Goal: Navigation & Orientation: Find specific page/section

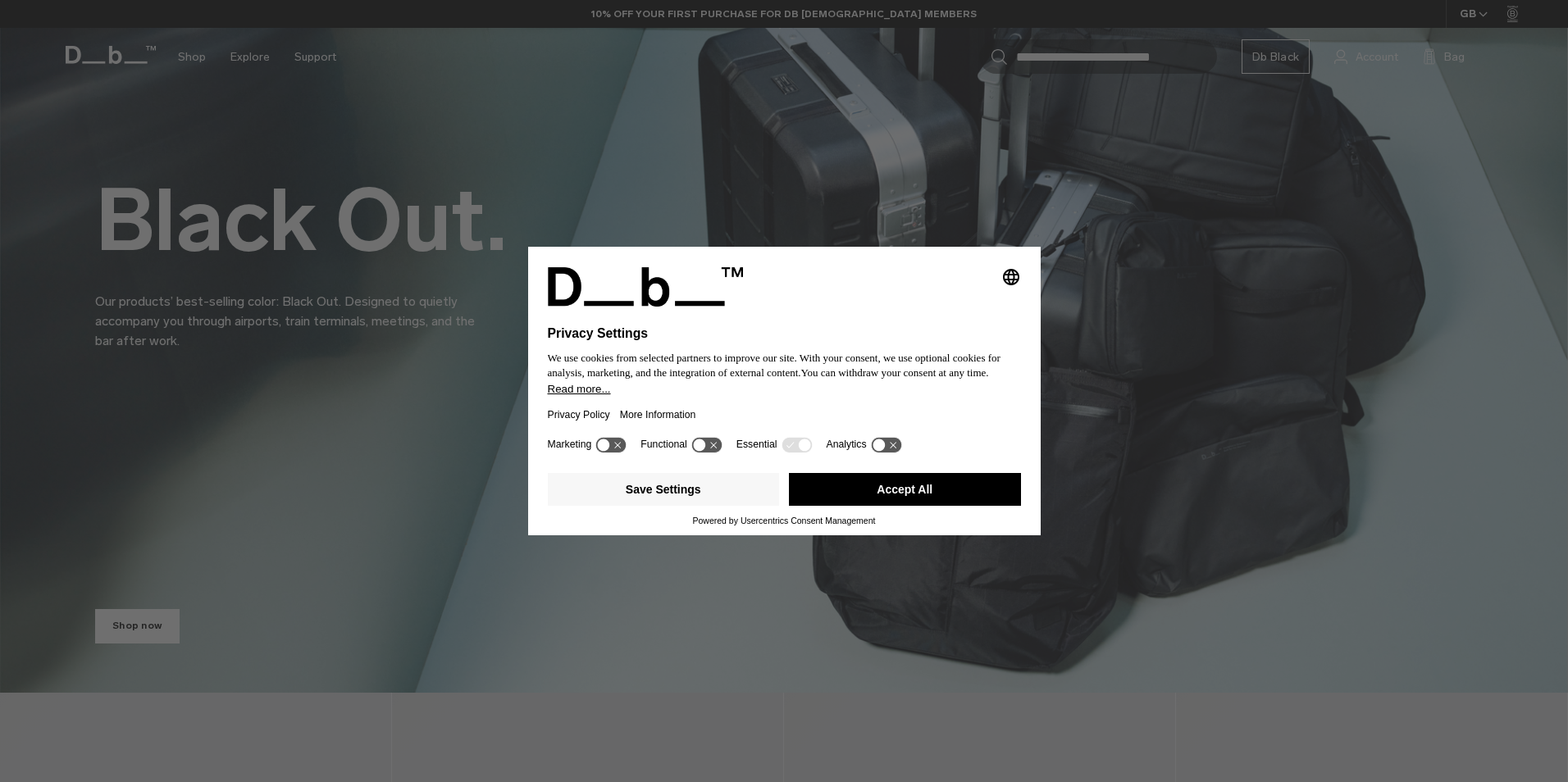
click at [962, 479] on button "Accept All" at bounding box center [904, 490] width 232 height 33
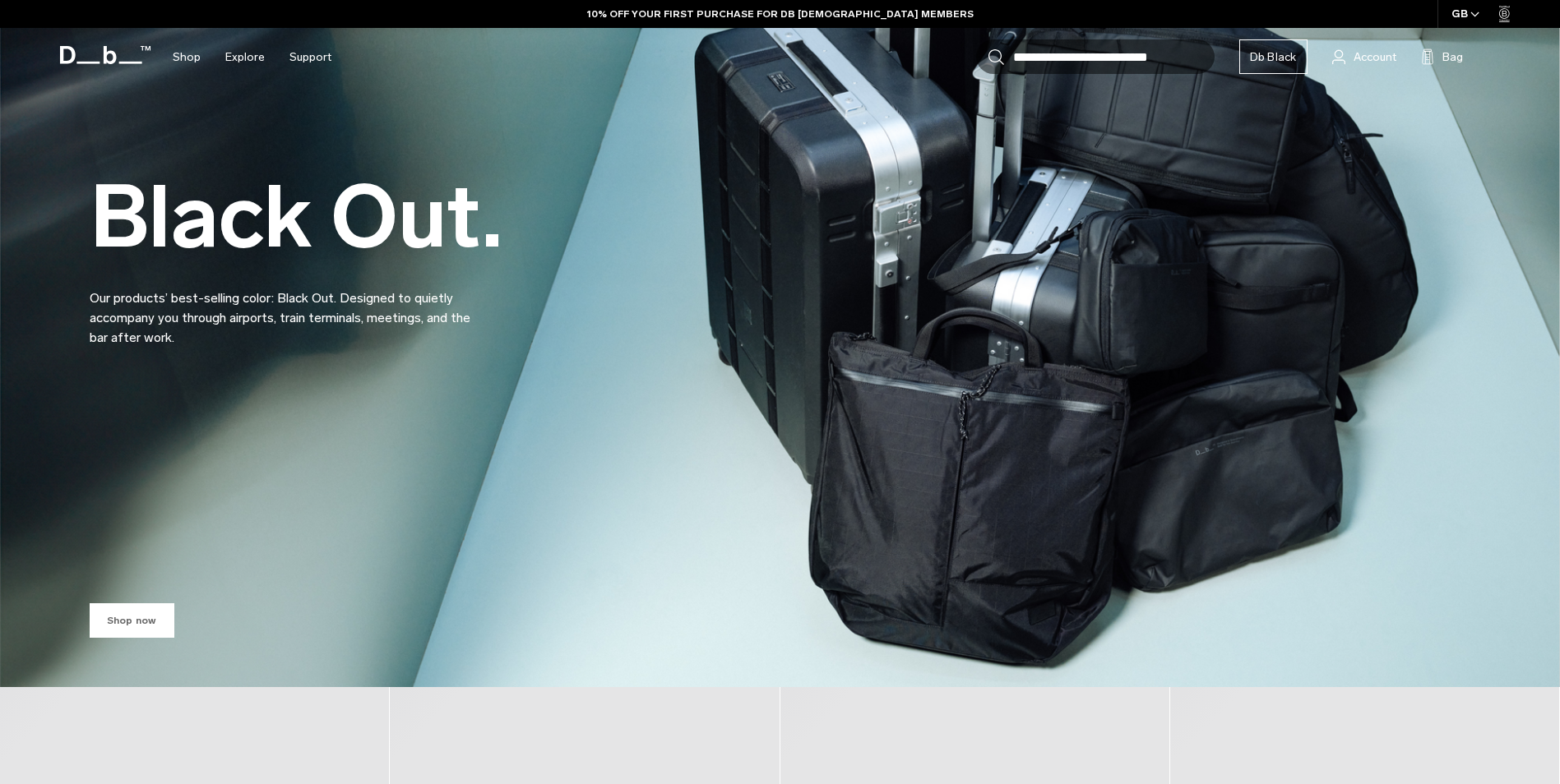
click at [107, 621] on link "Shop now" at bounding box center [132, 621] width 84 height 35
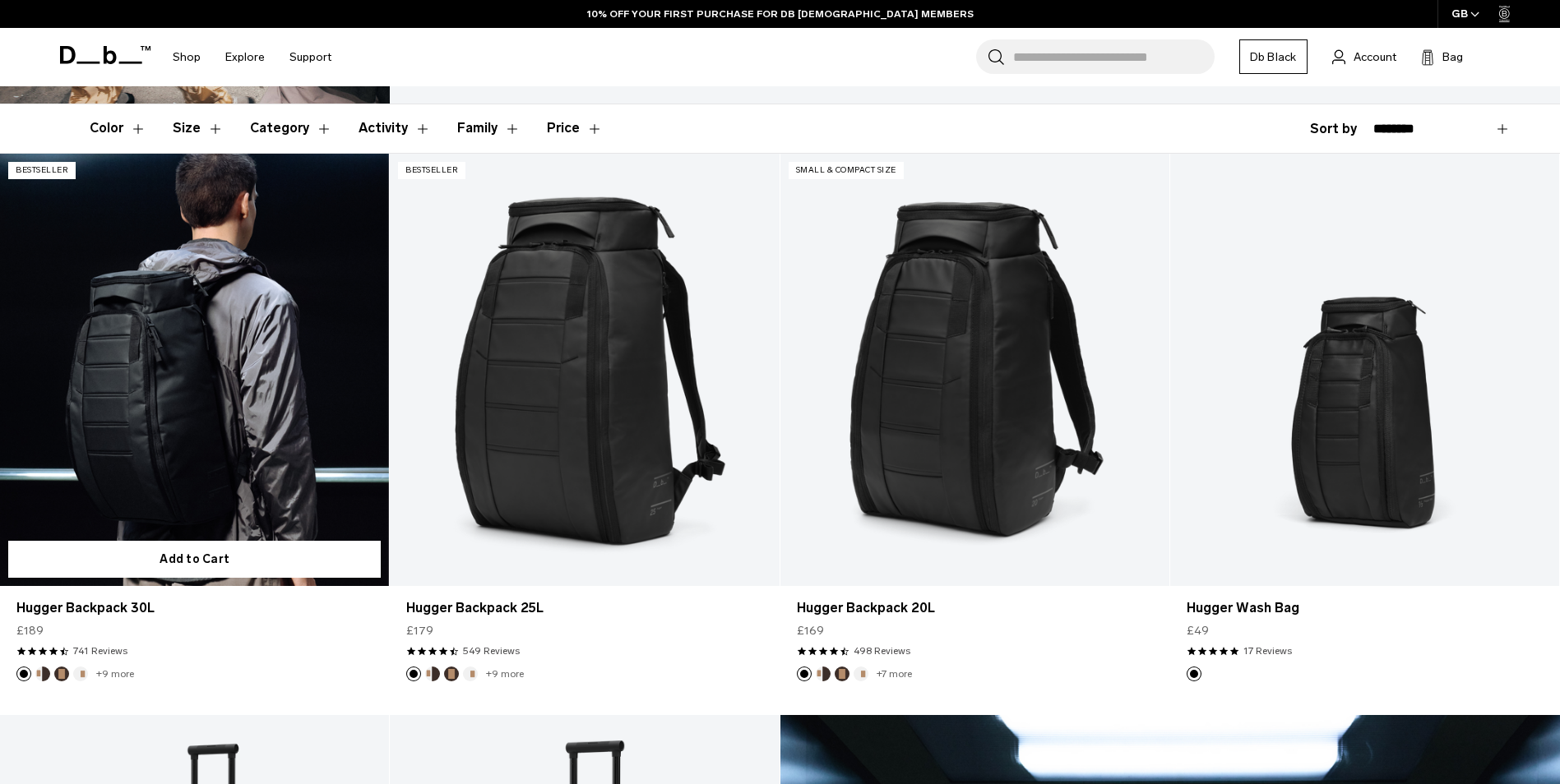
click at [251, 375] on link "Hugger Backpack 30L" at bounding box center [195, 369] width 389 height 432
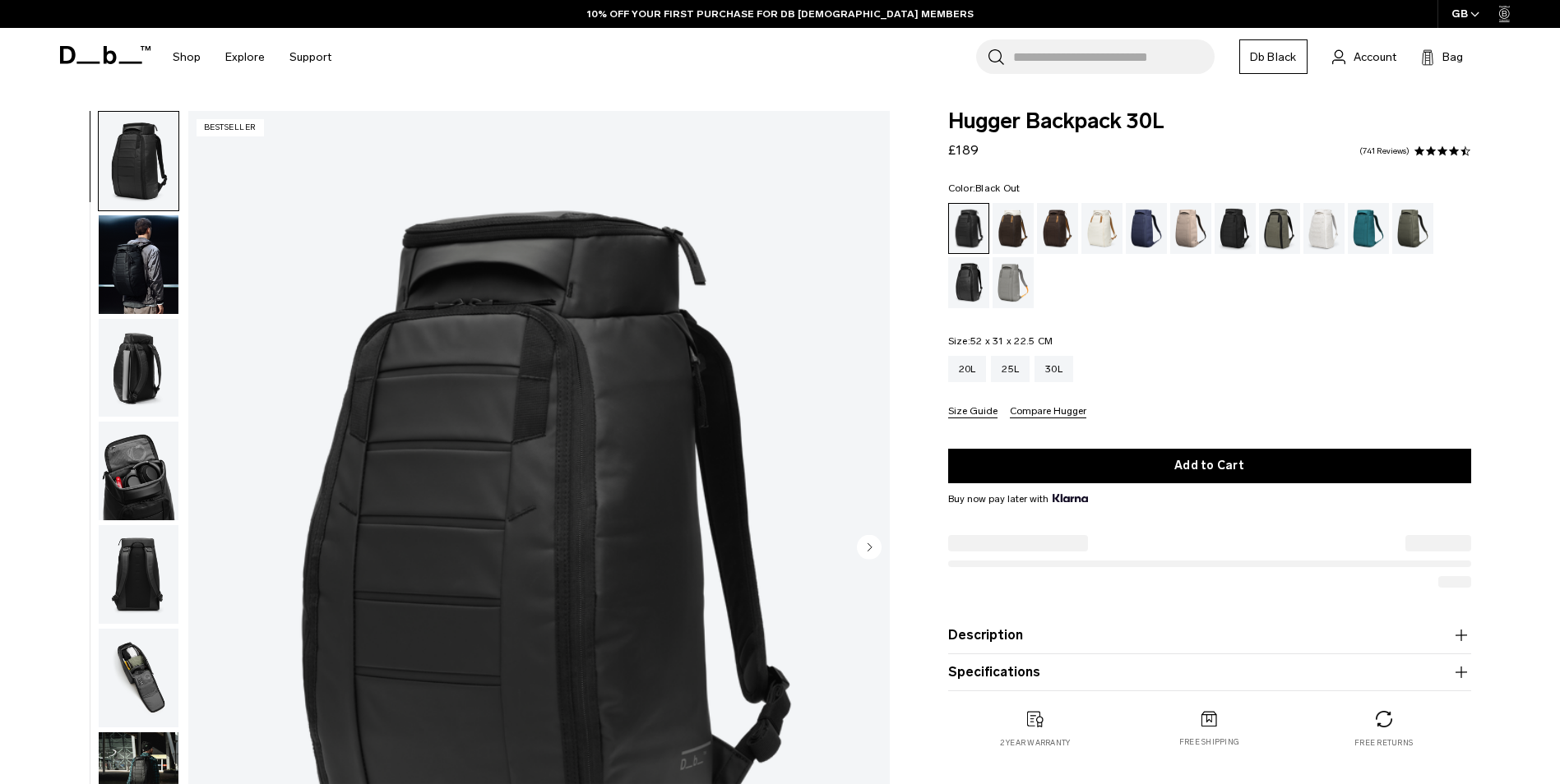
click at [148, 360] on img "button" at bounding box center [138, 367] width 80 height 98
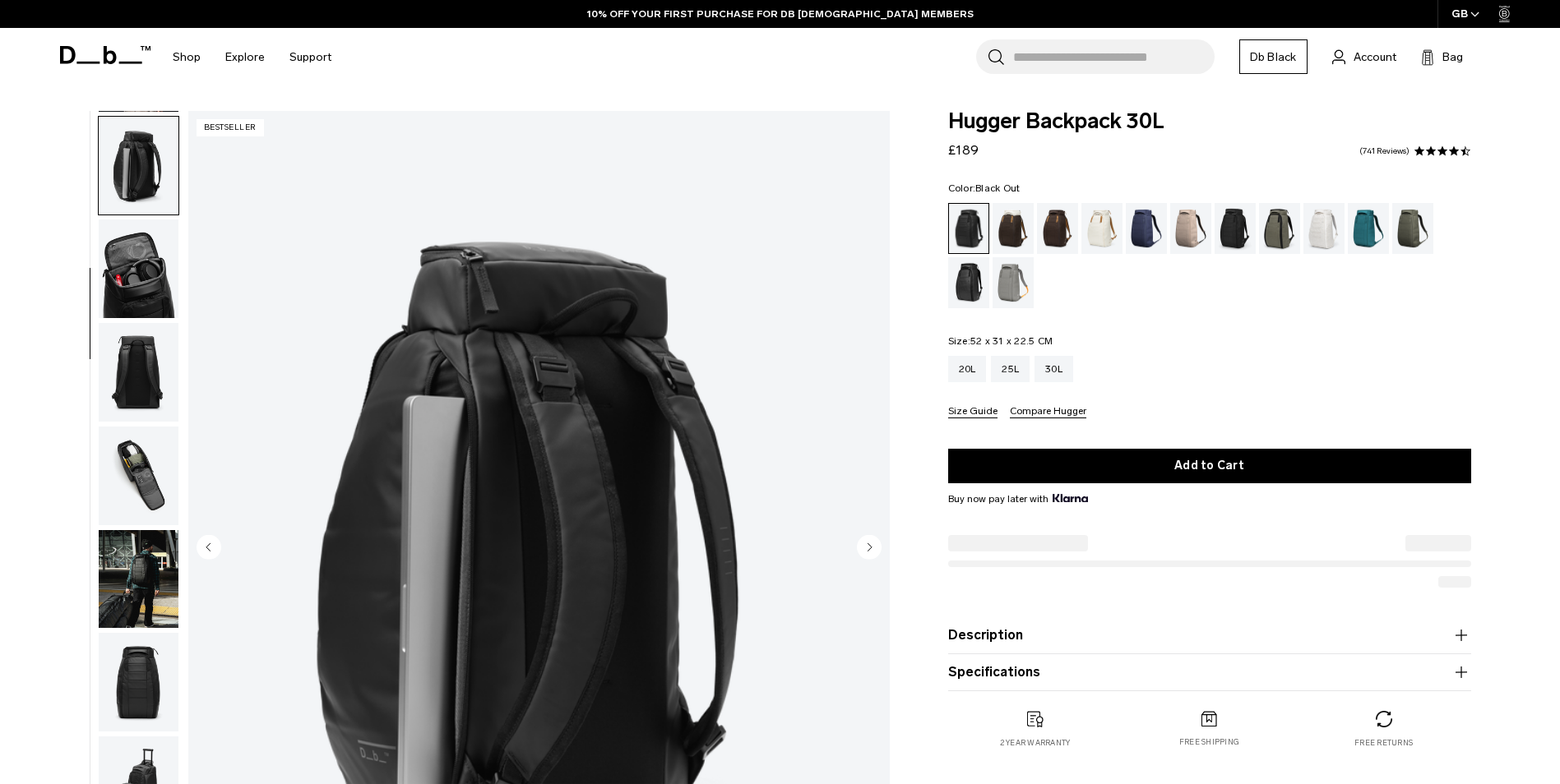
scroll to position [207, 0]
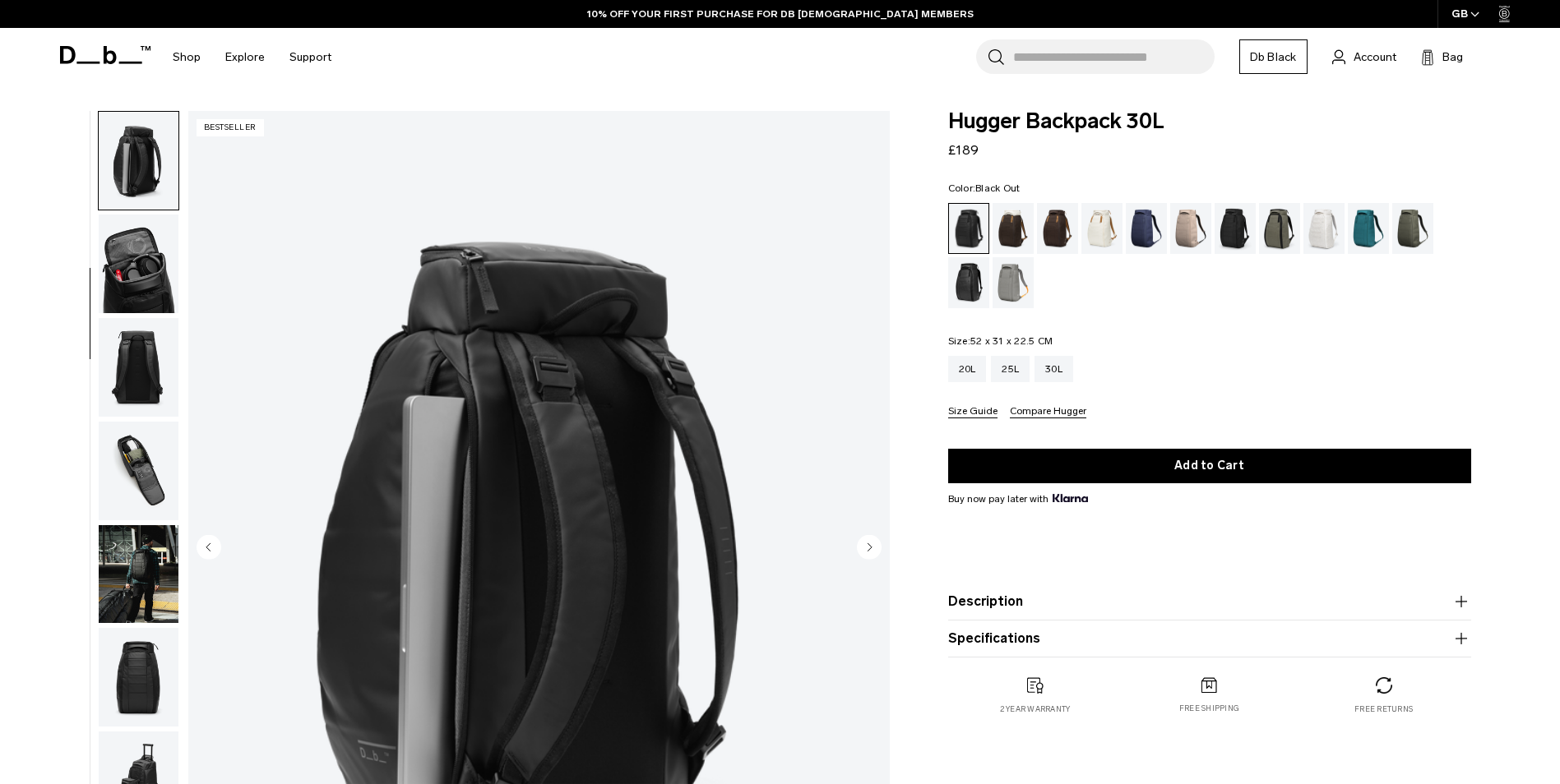
click at [144, 345] on img "button" at bounding box center [138, 367] width 80 height 98
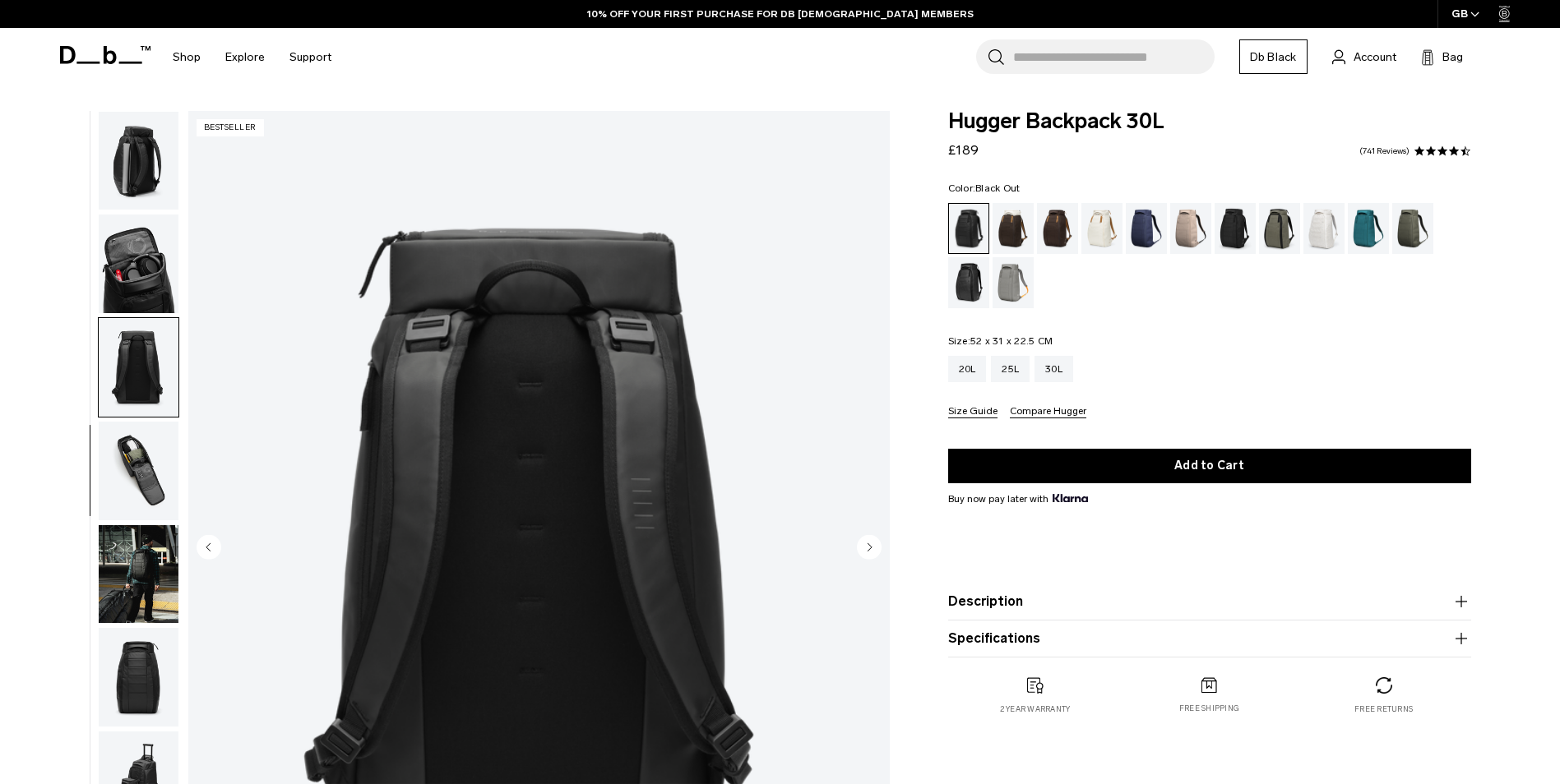
scroll to position [259, 0]
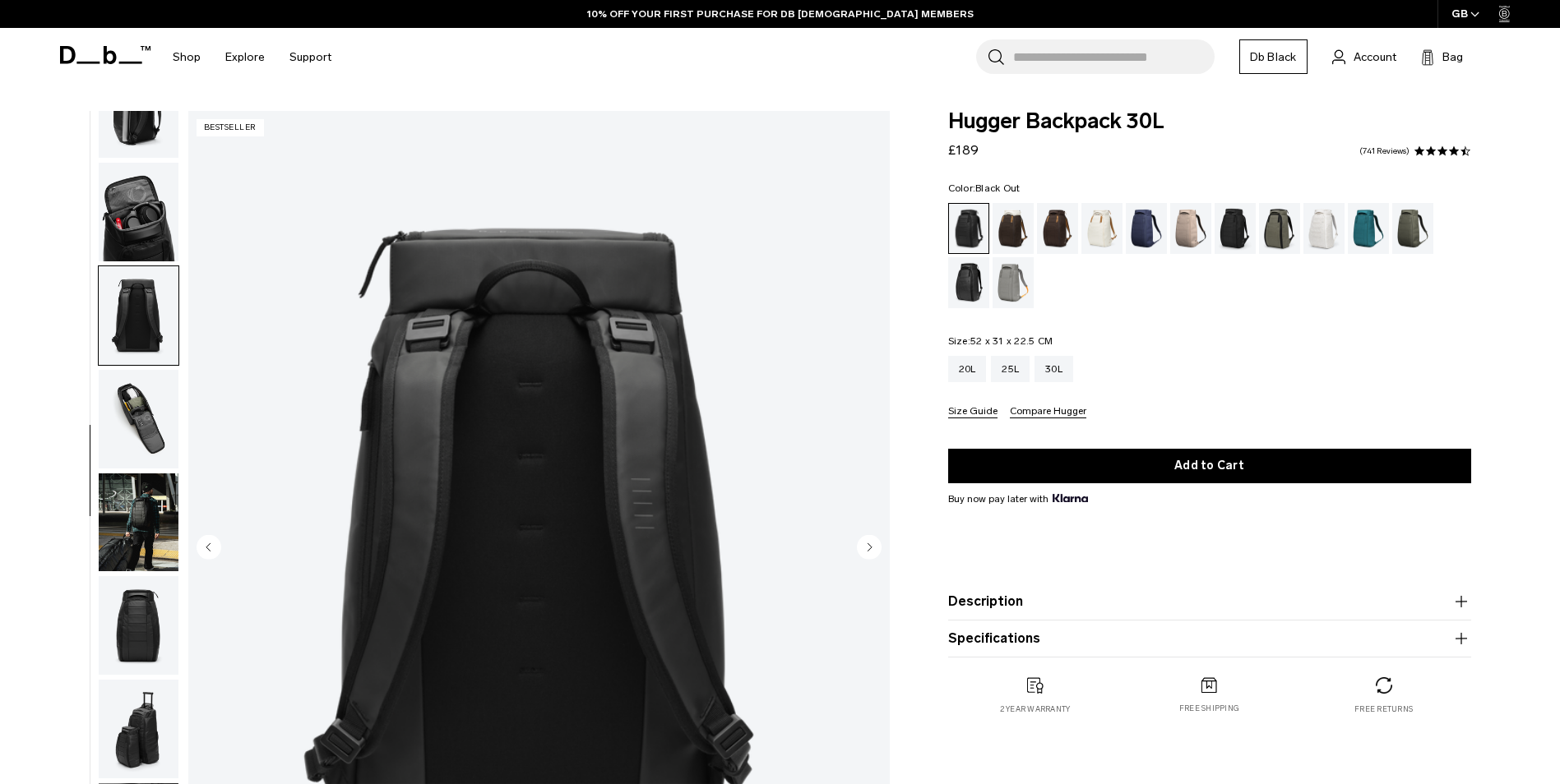
click at [141, 413] on img "button" at bounding box center [138, 419] width 80 height 98
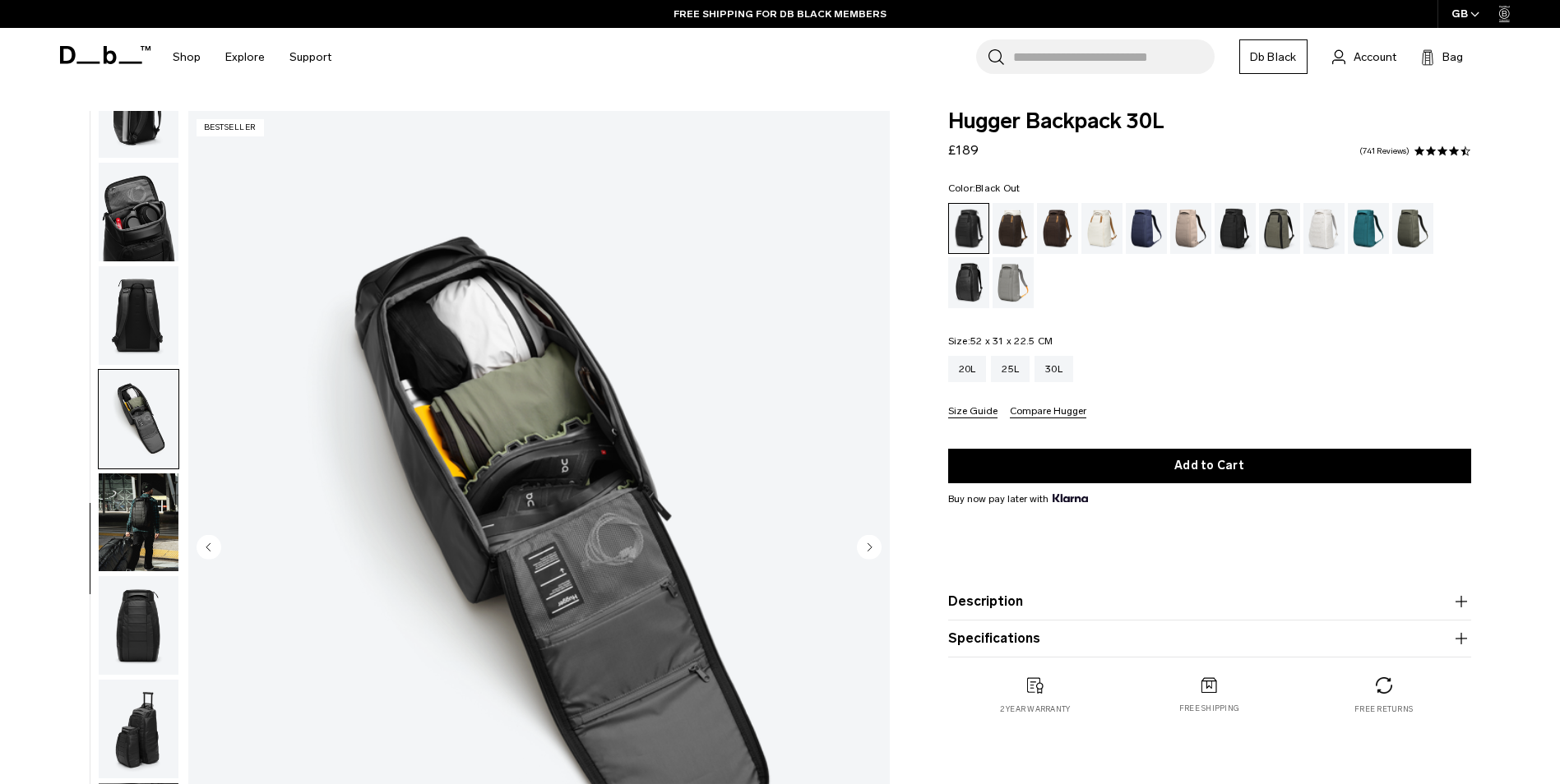
click at [140, 500] on img "button" at bounding box center [138, 522] width 80 height 98
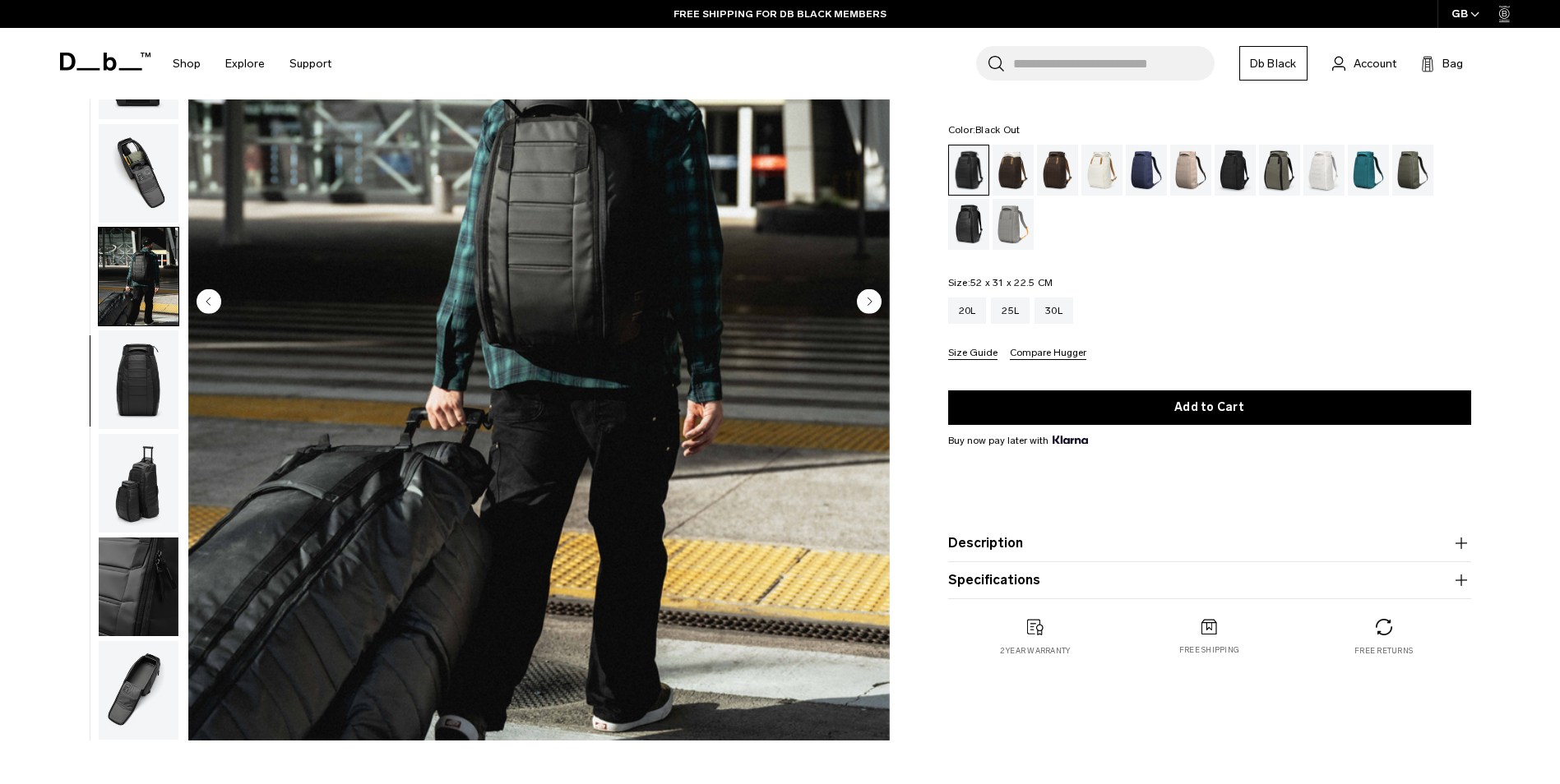
scroll to position [247, 0]
click at [145, 386] on img "button" at bounding box center [138, 378] width 80 height 98
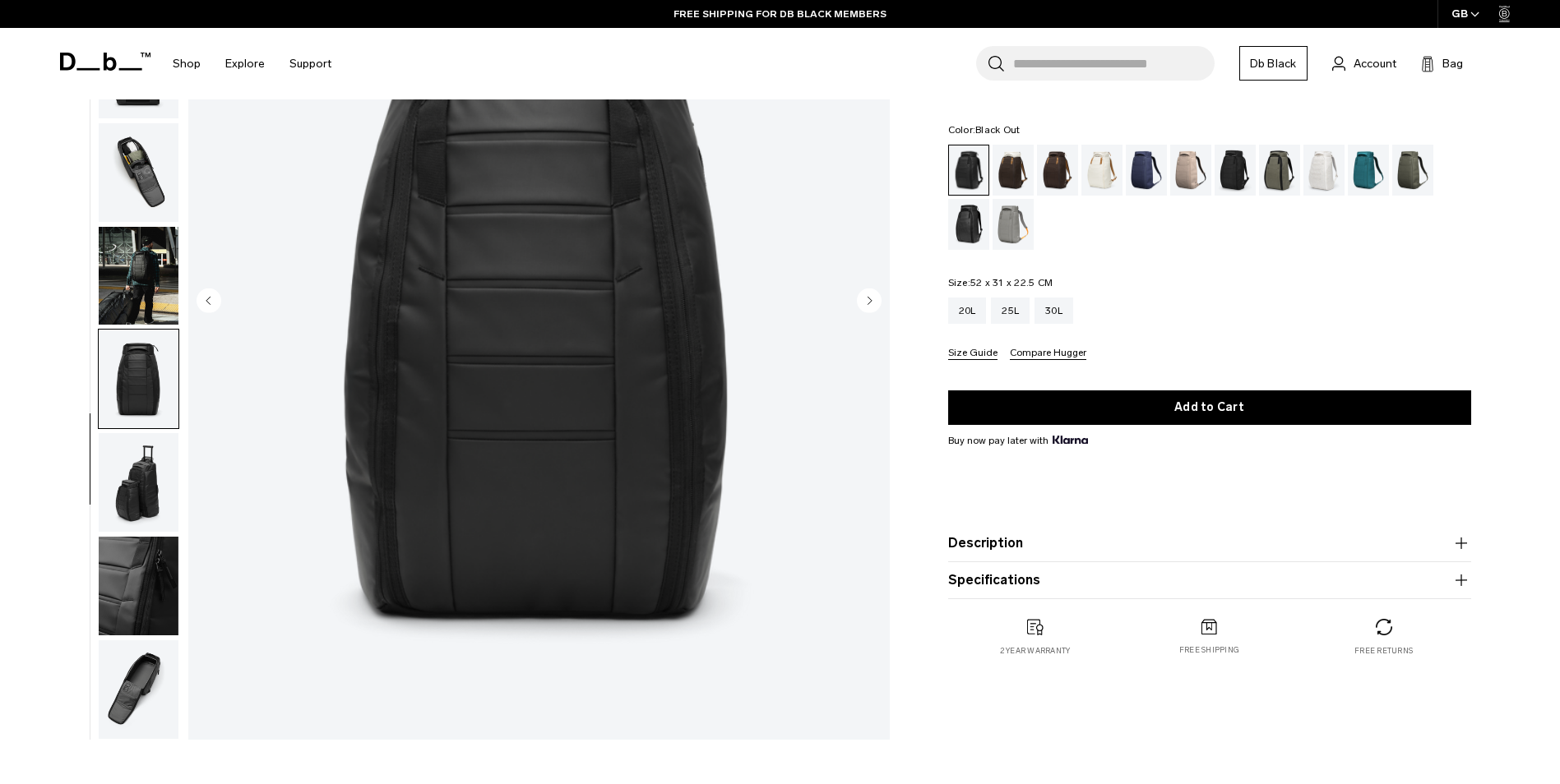
click at [139, 476] on img "button" at bounding box center [138, 482] width 80 height 98
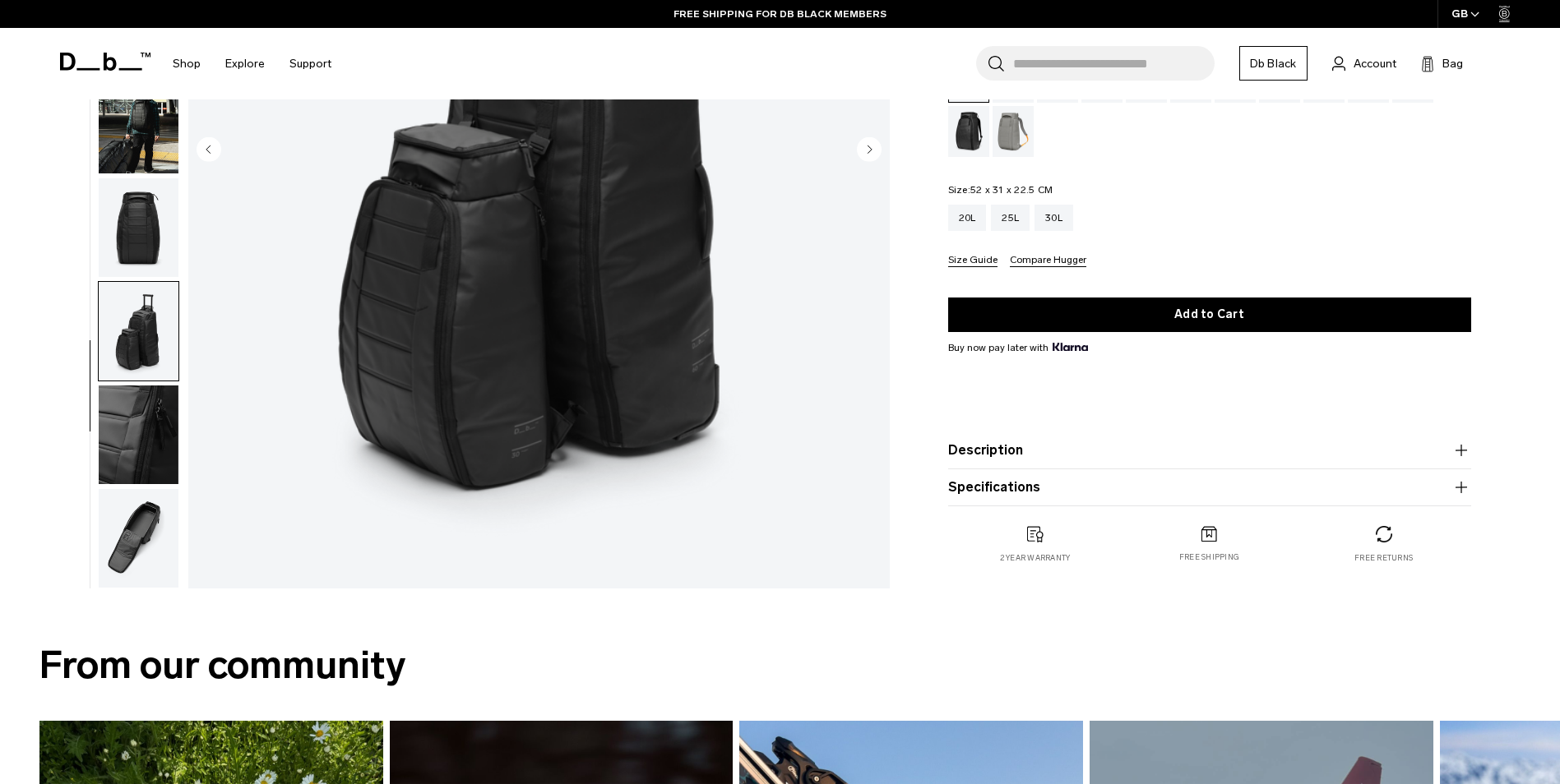
scroll to position [411, 0]
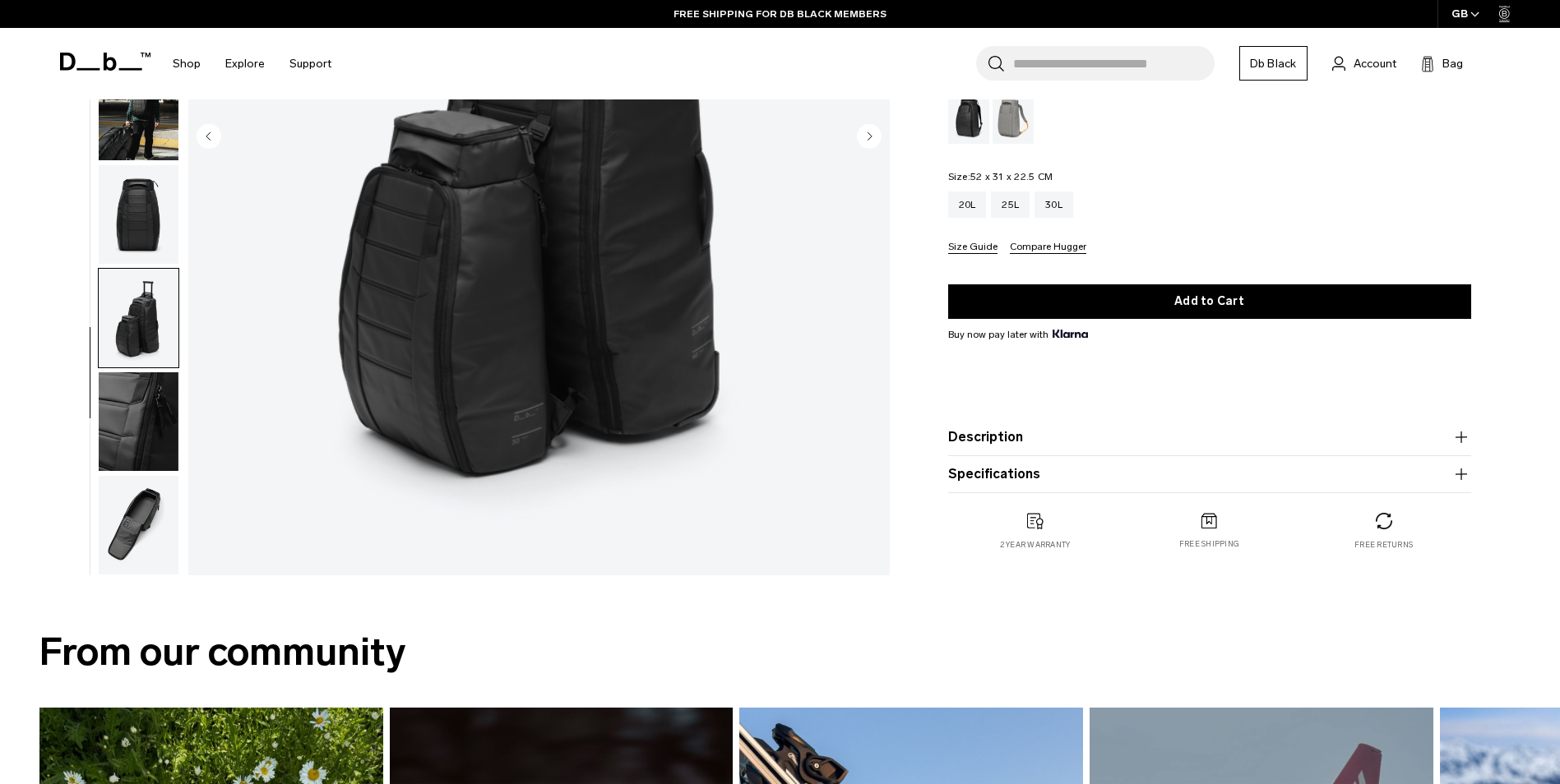
click at [132, 435] on img "button" at bounding box center [138, 421] width 80 height 98
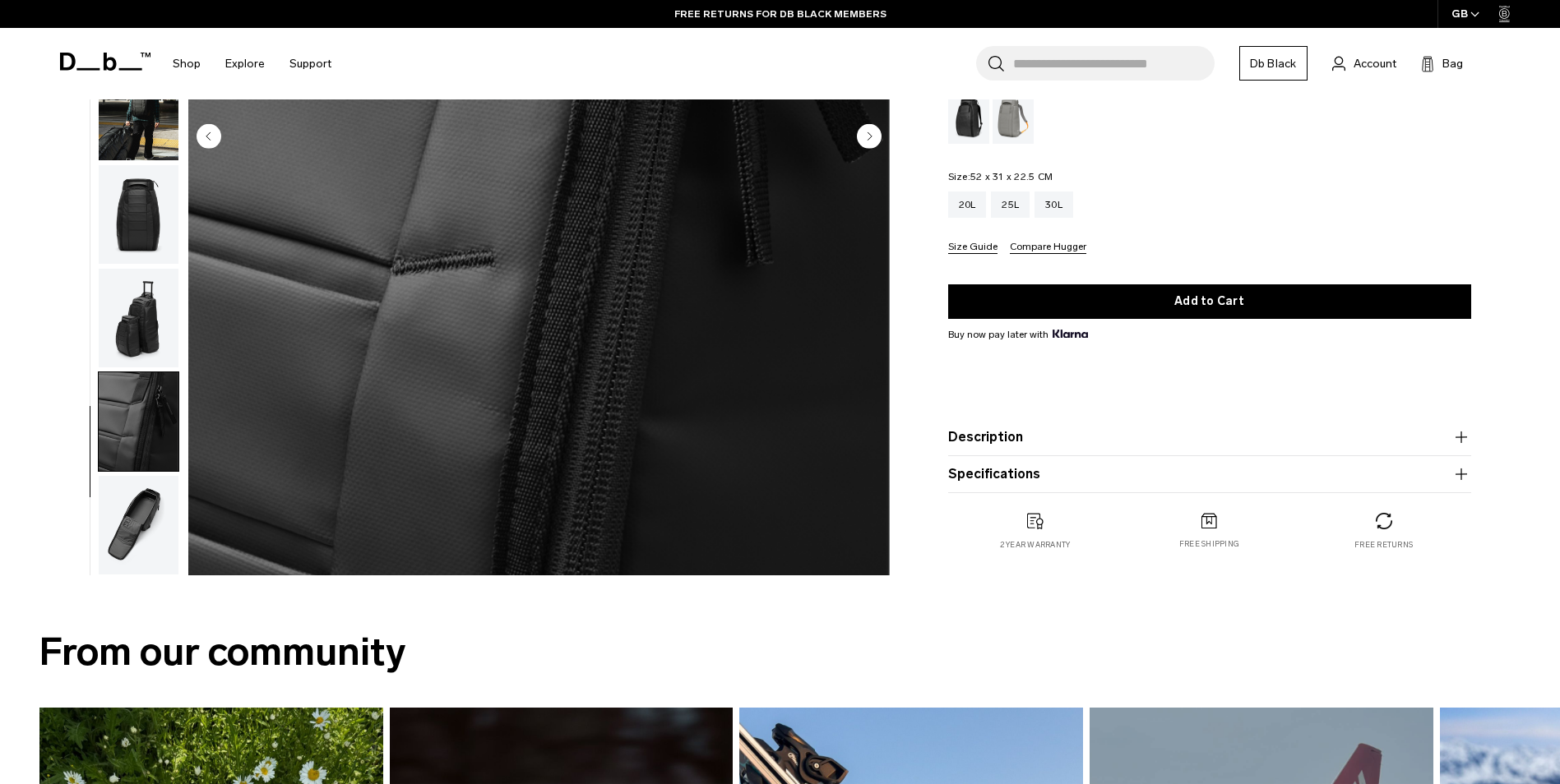
click at [130, 526] on img "button" at bounding box center [138, 524] width 80 height 98
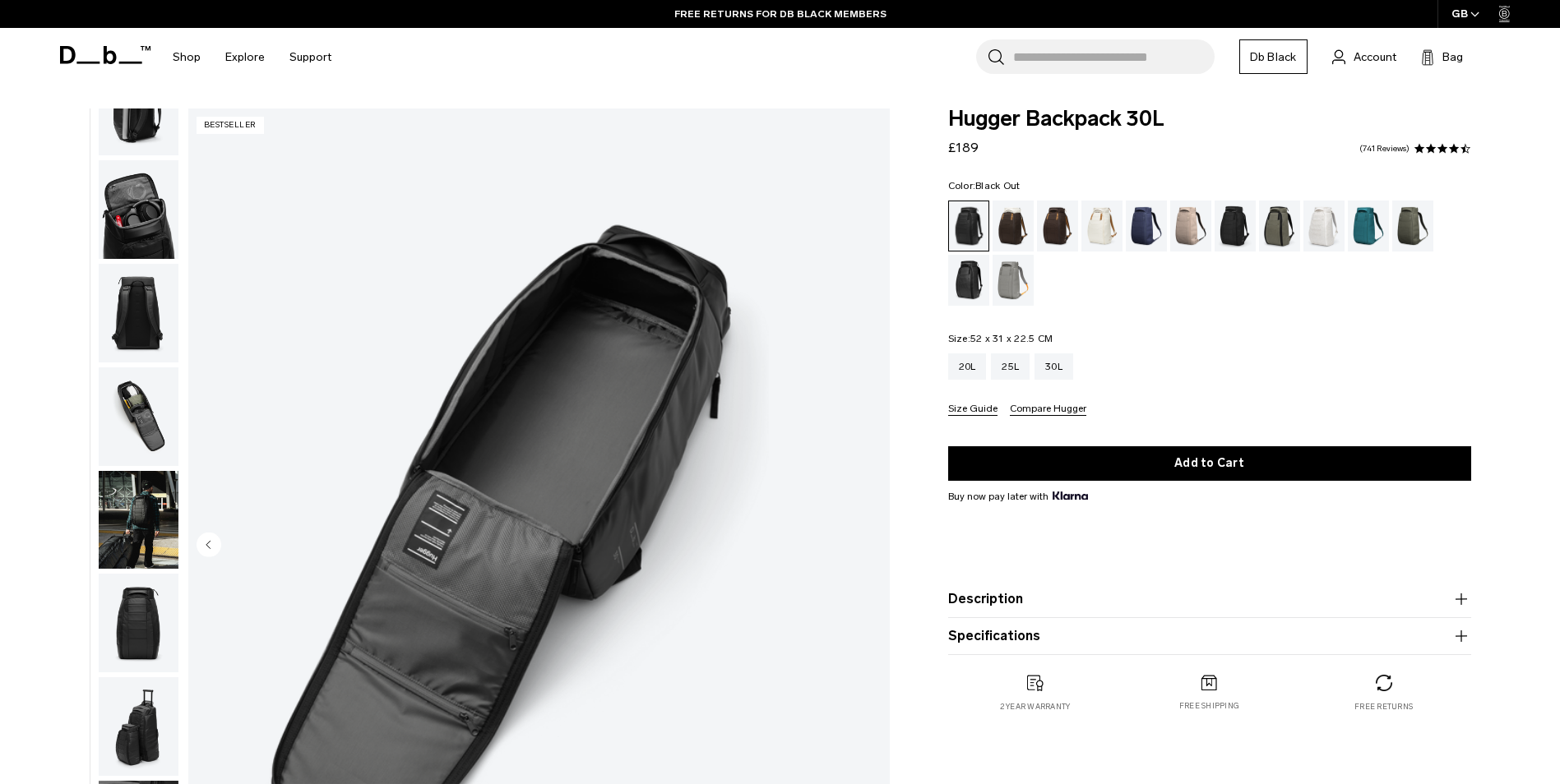
scroll to position [0, 0]
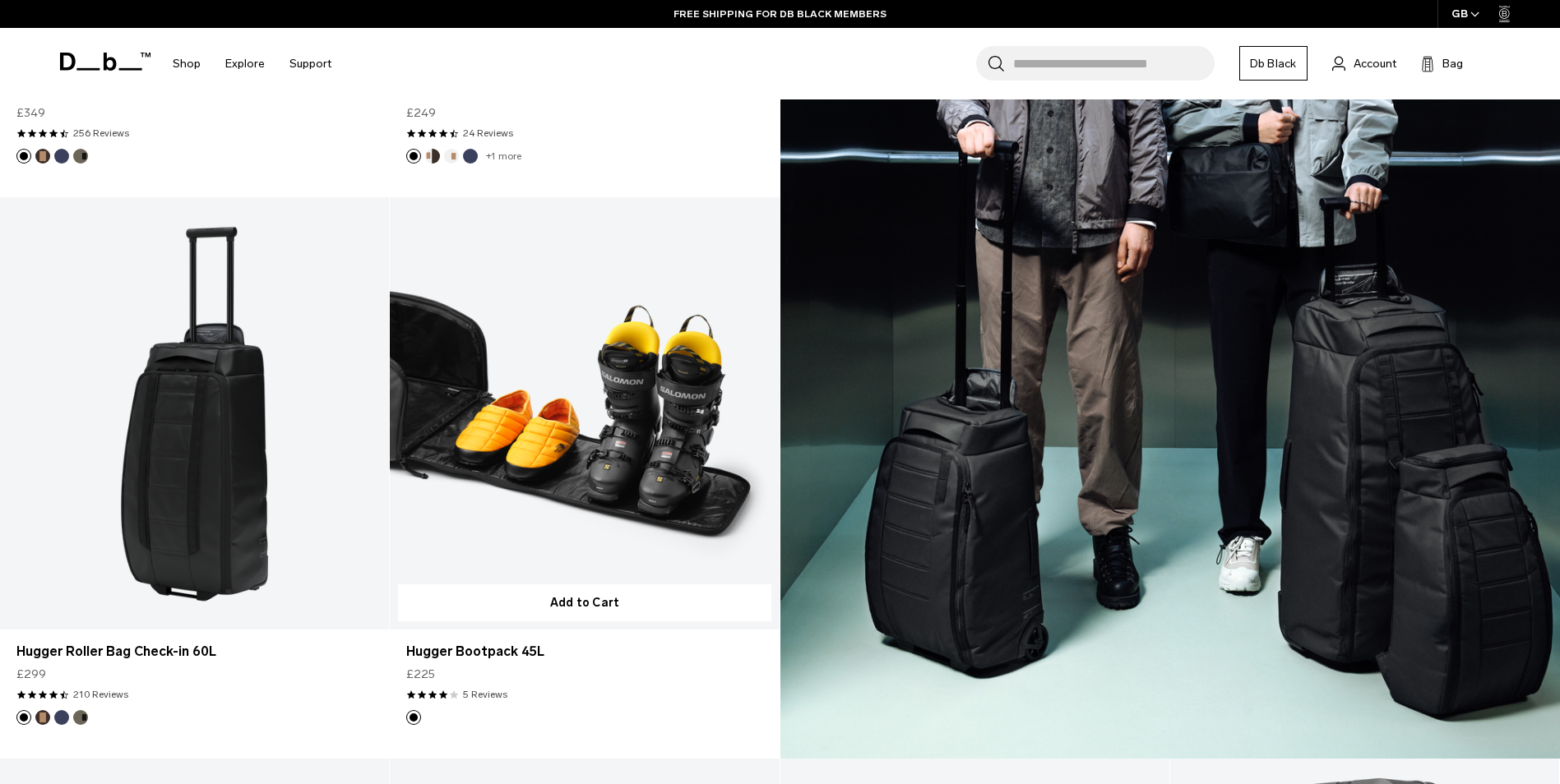
scroll to position [1505, 0]
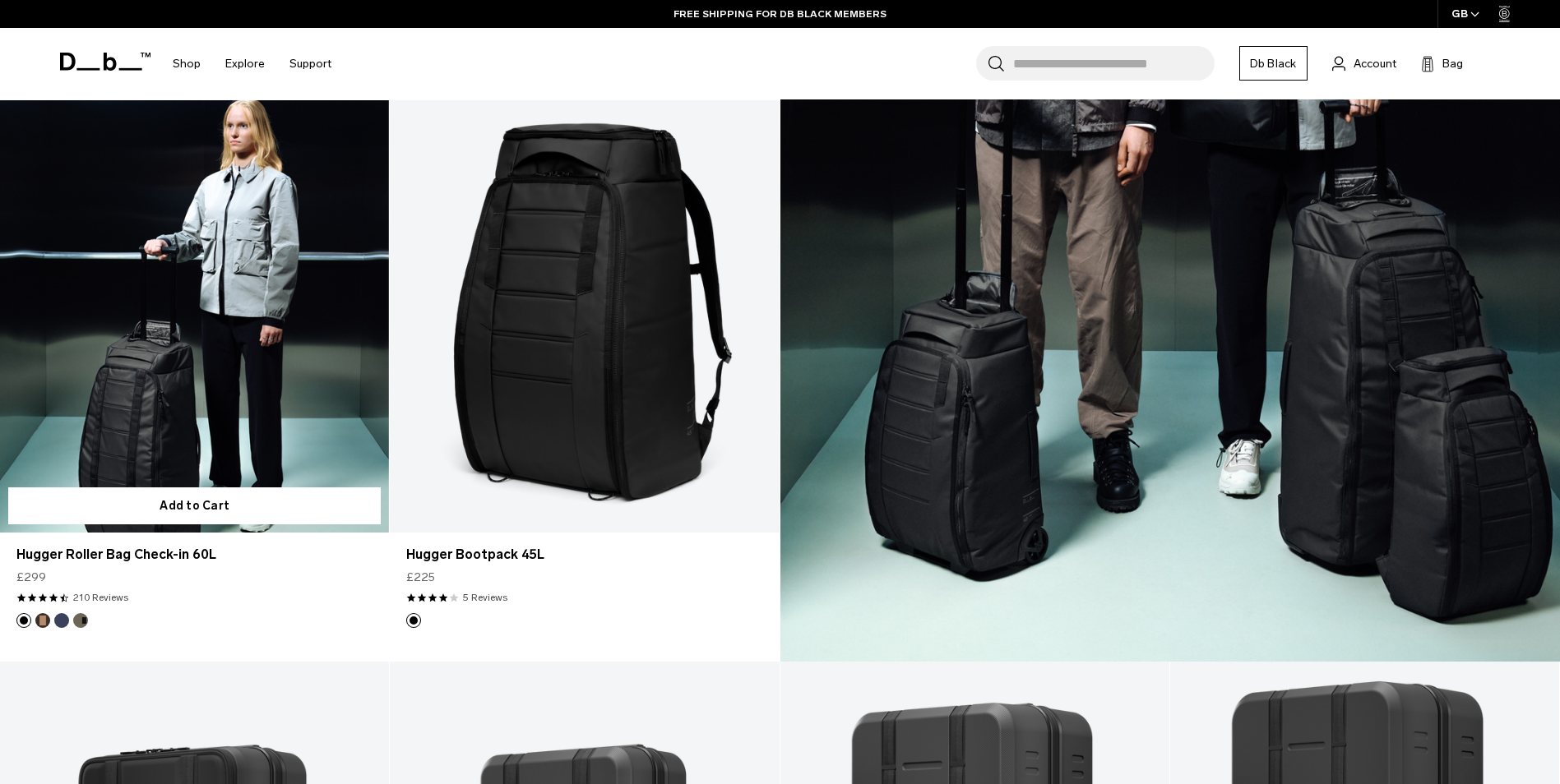
click at [172, 379] on link "Hugger Roller Bag Check-in 60L" at bounding box center [195, 316] width 389 height 432
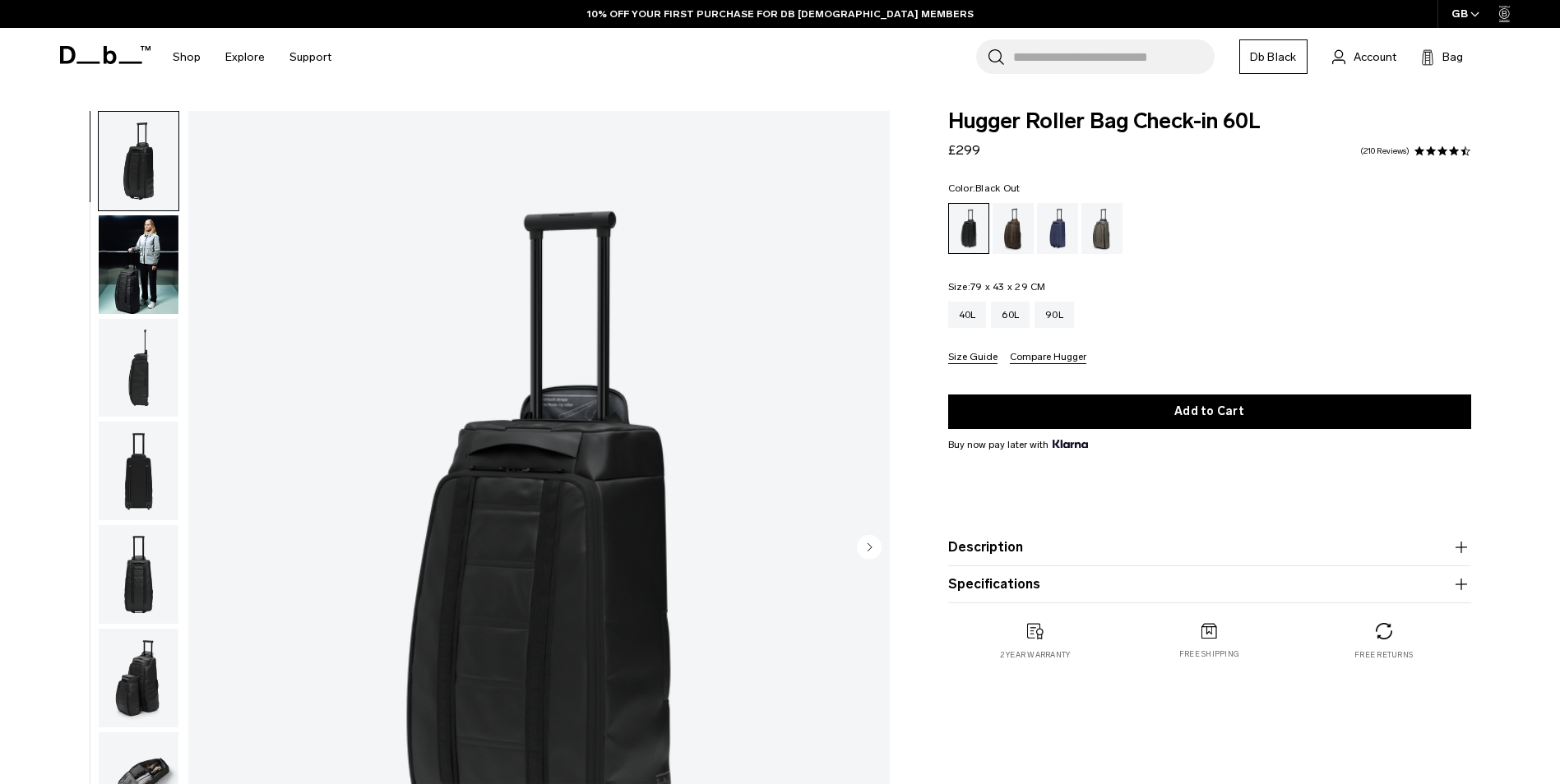
click at [127, 274] on img "button" at bounding box center [138, 264] width 80 height 98
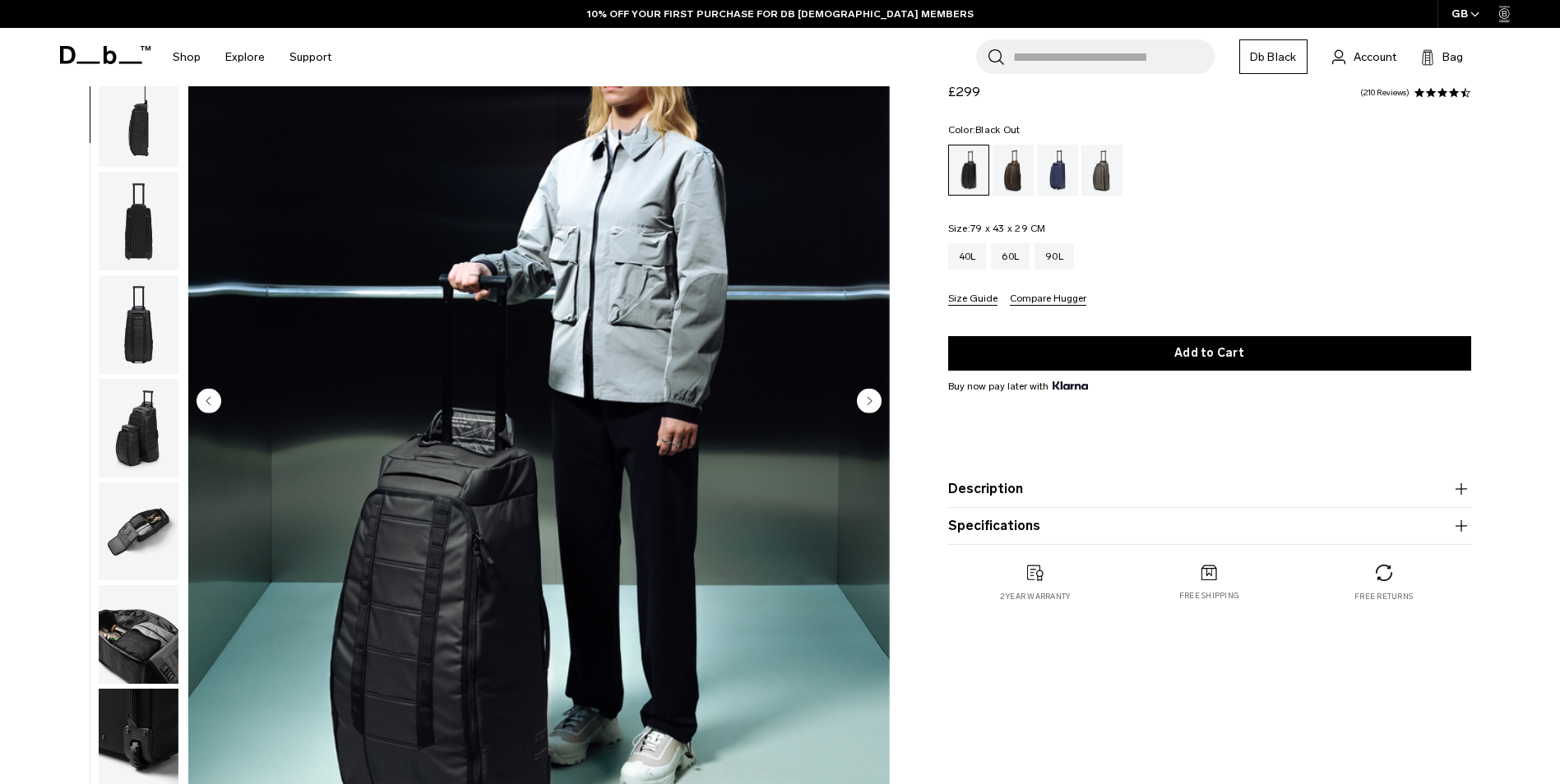
scroll to position [83, 0]
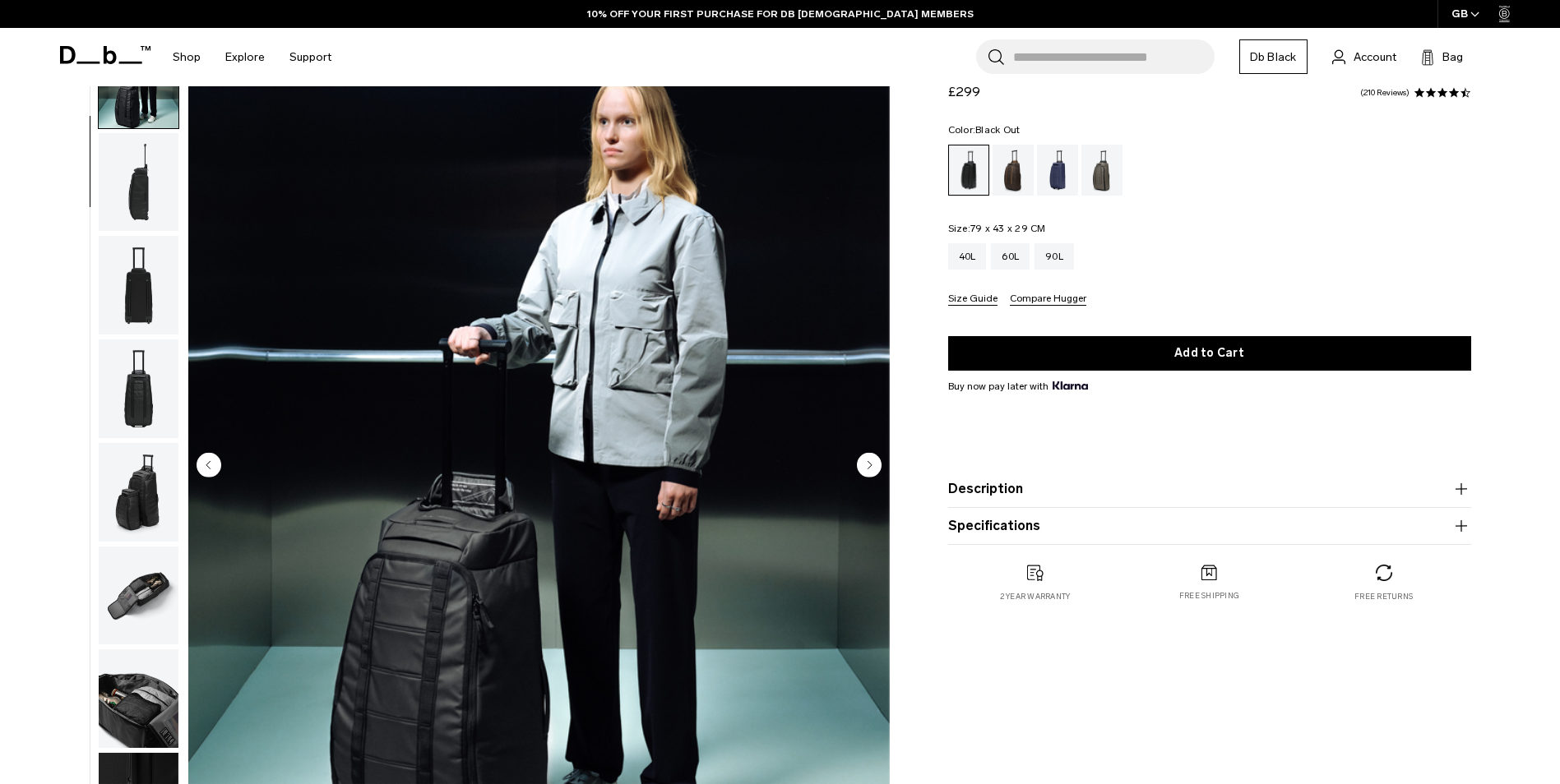
click at [139, 287] on img "button" at bounding box center [138, 285] width 80 height 98
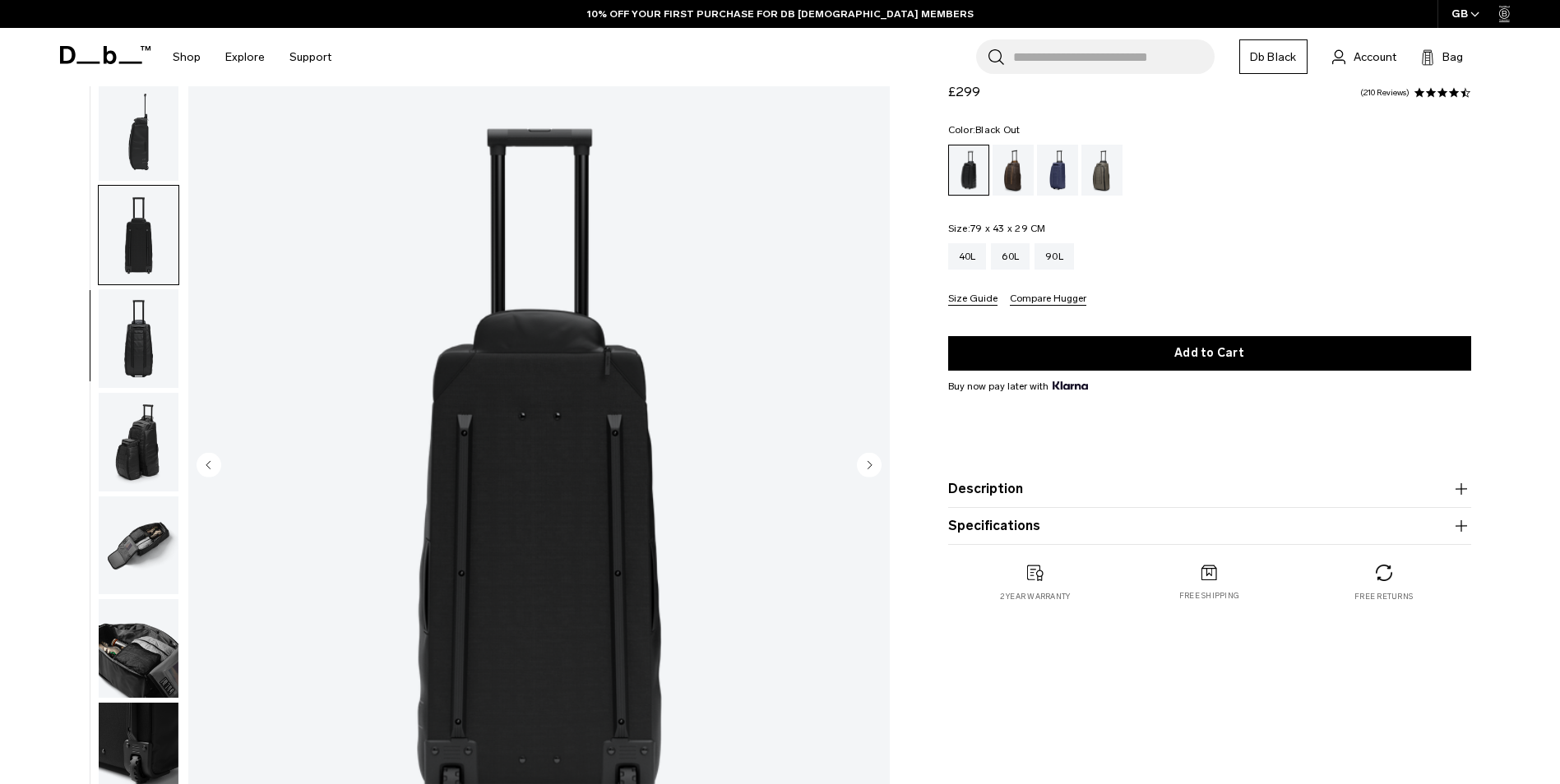
scroll to position [155, 0]
click at [125, 327] on img "button" at bounding box center [138, 336] width 80 height 98
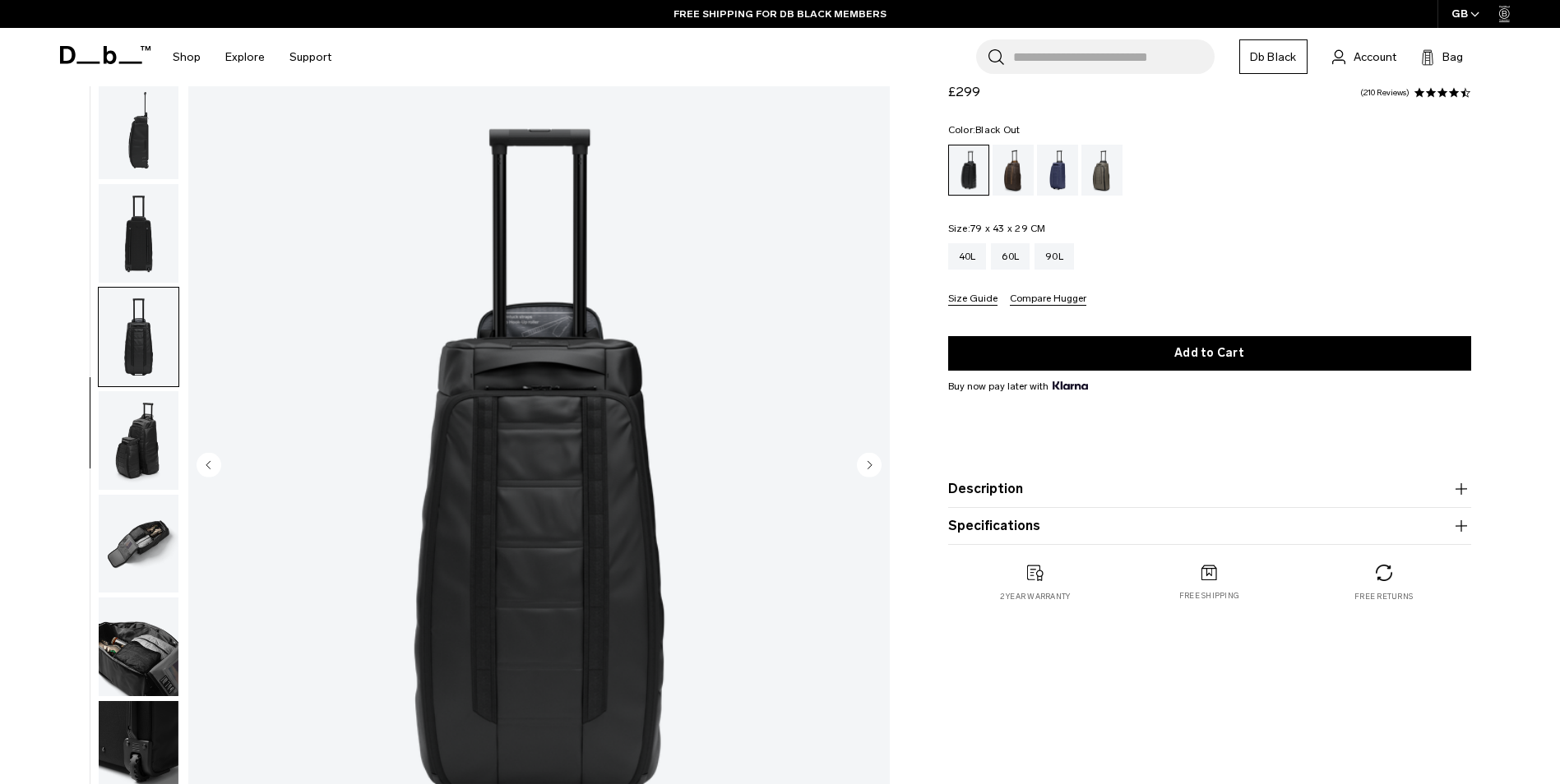
click at [145, 420] on img "button" at bounding box center [138, 440] width 80 height 98
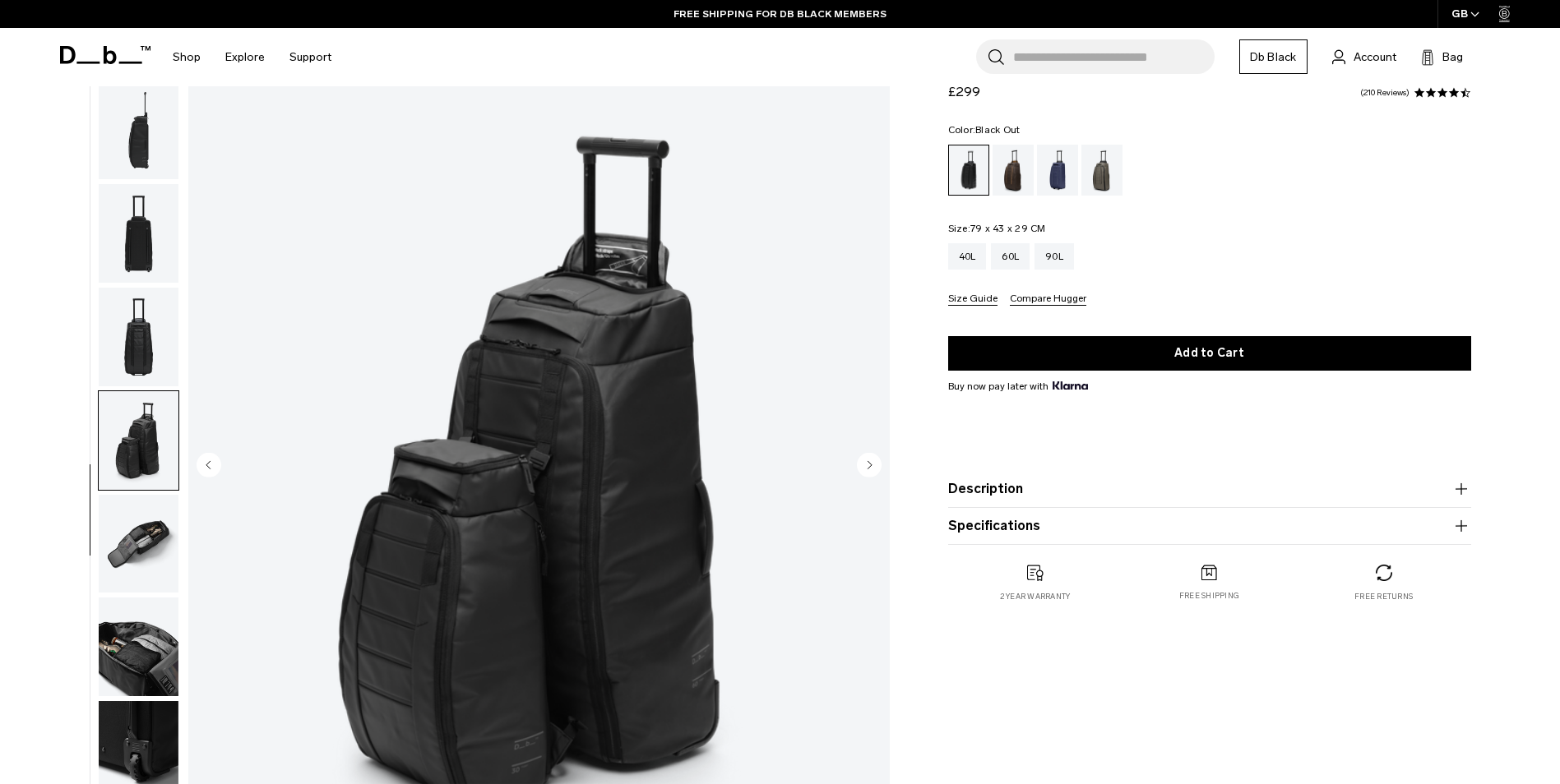
click at [123, 563] on img "button" at bounding box center [138, 543] width 80 height 98
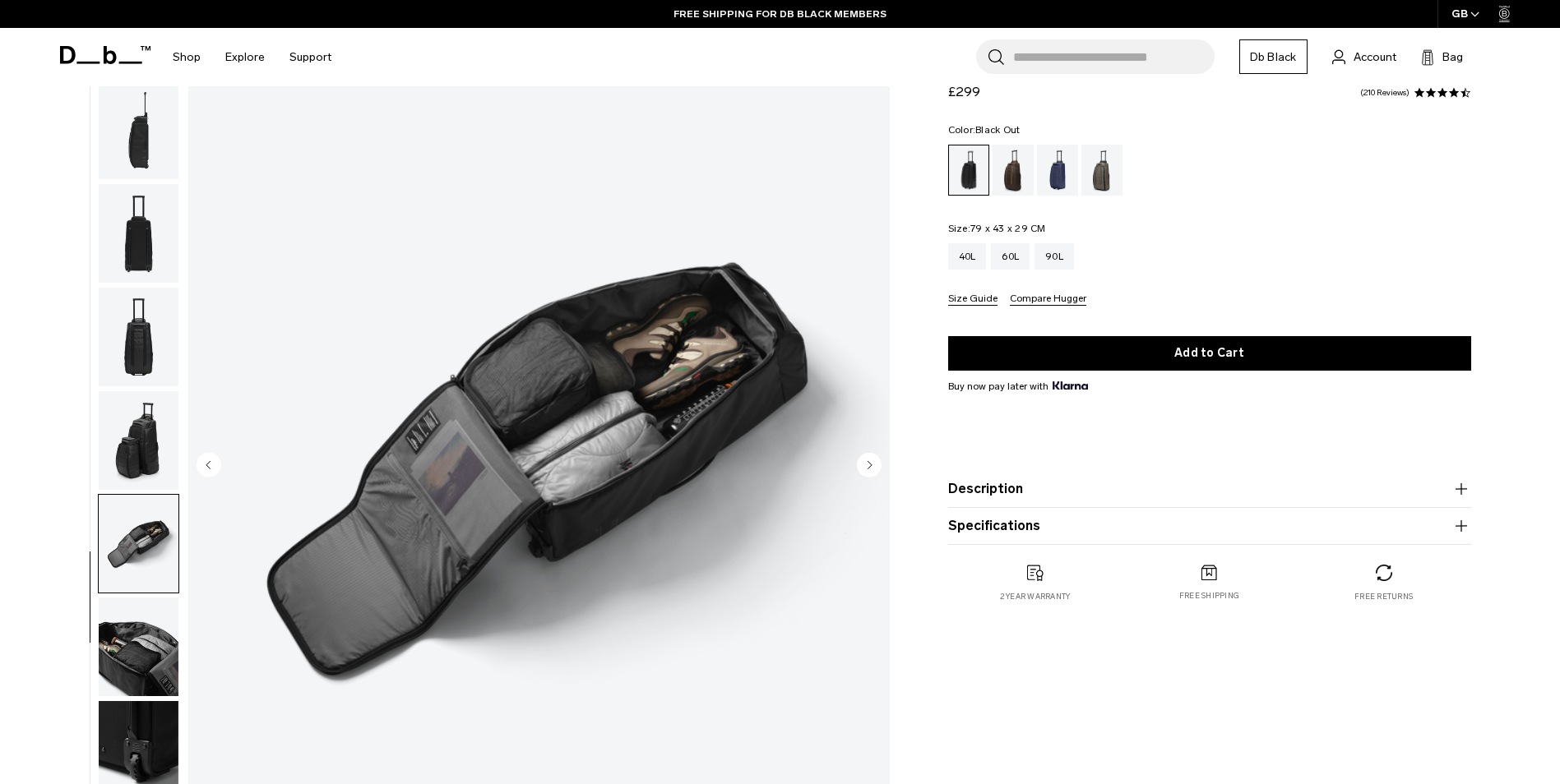
click at [123, 628] on img "button" at bounding box center [138, 646] width 80 height 98
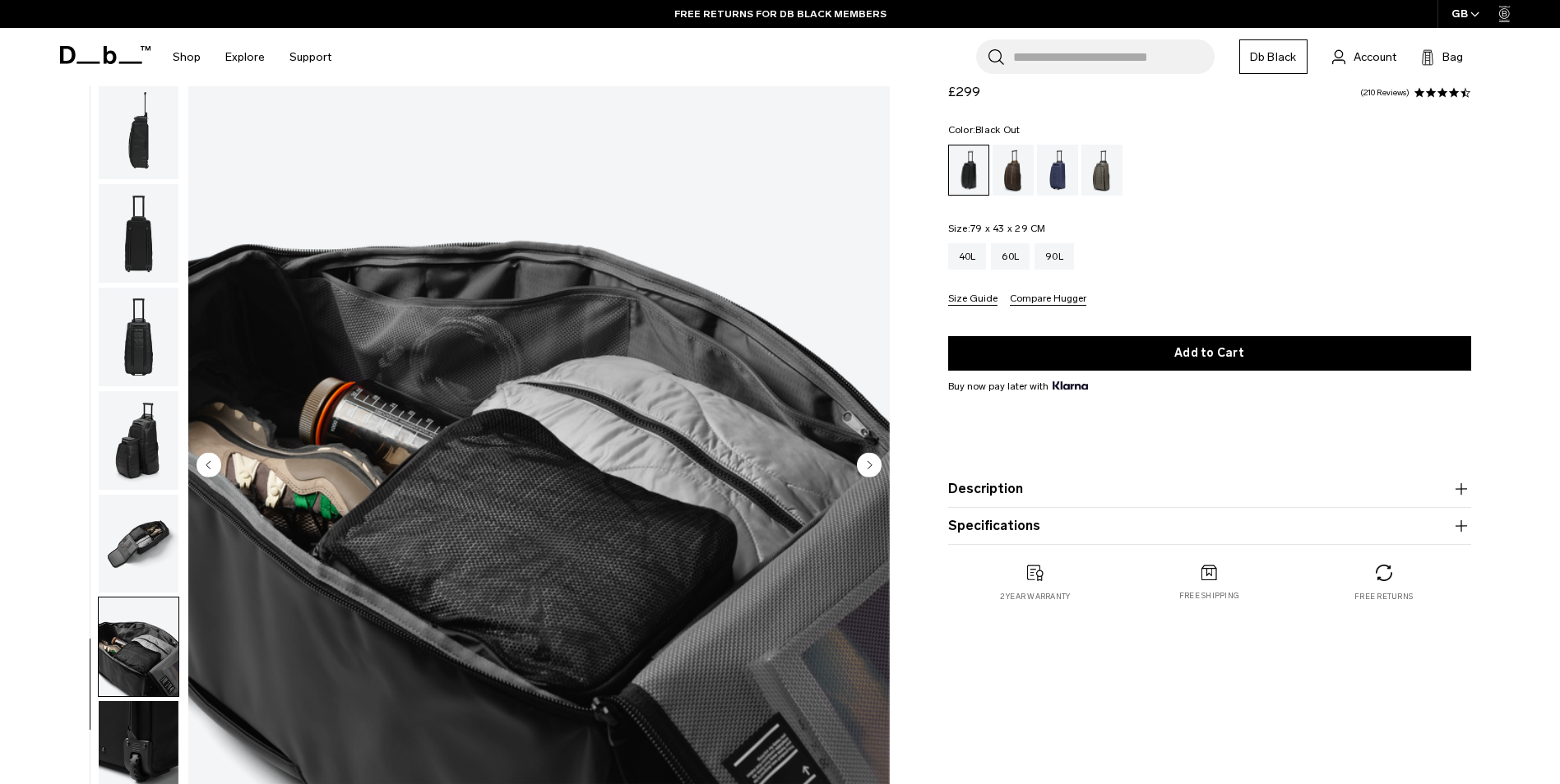
click at [115, 539] on img "button" at bounding box center [138, 543] width 80 height 98
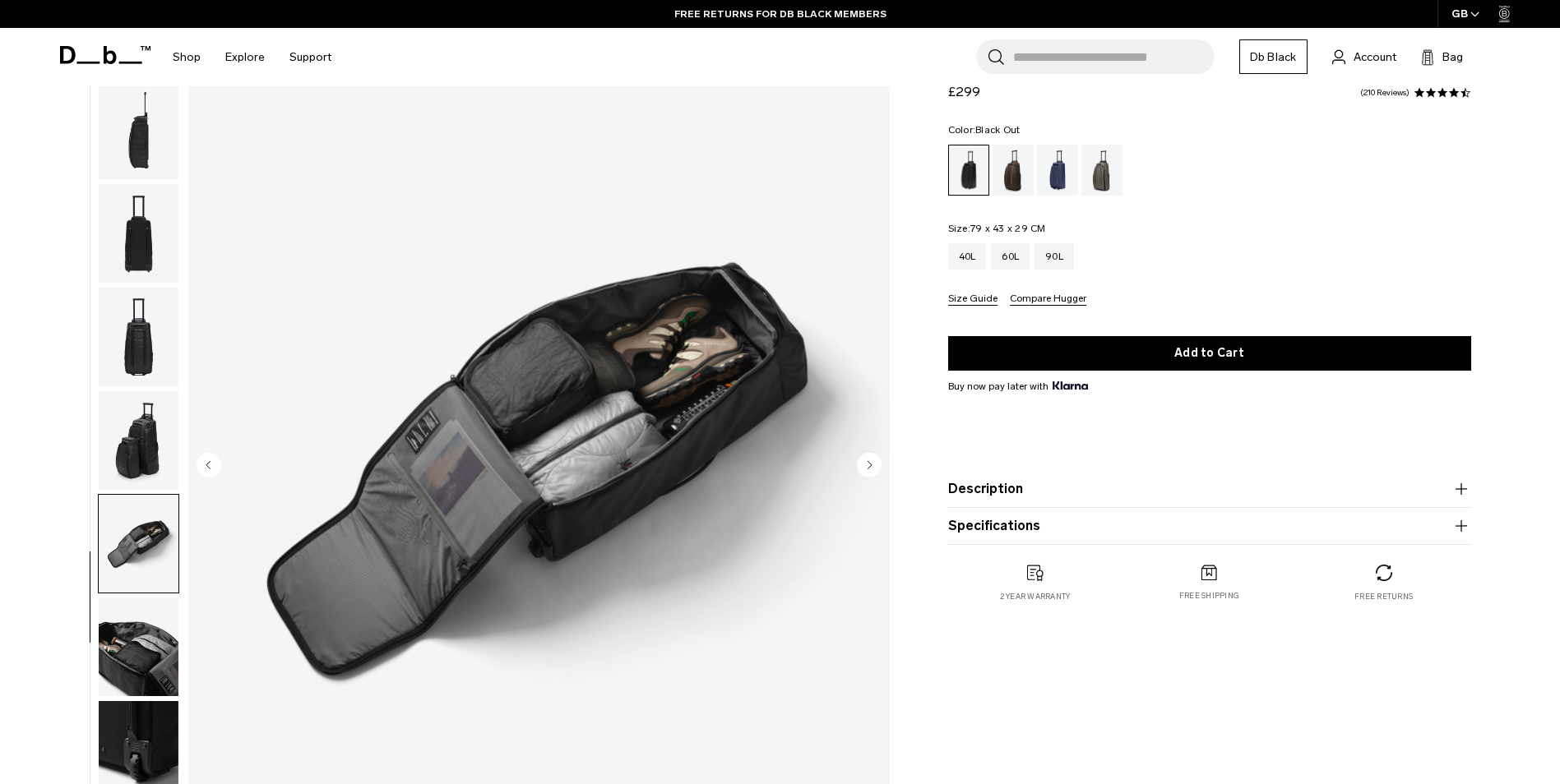
drag, startPoint x: 107, startPoint y: 655, endPoint x: 122, endPoint y: 655, distance: 15.0
click at [108, 655] on img "button" at bounding box center [138, 646] width 80 height 98
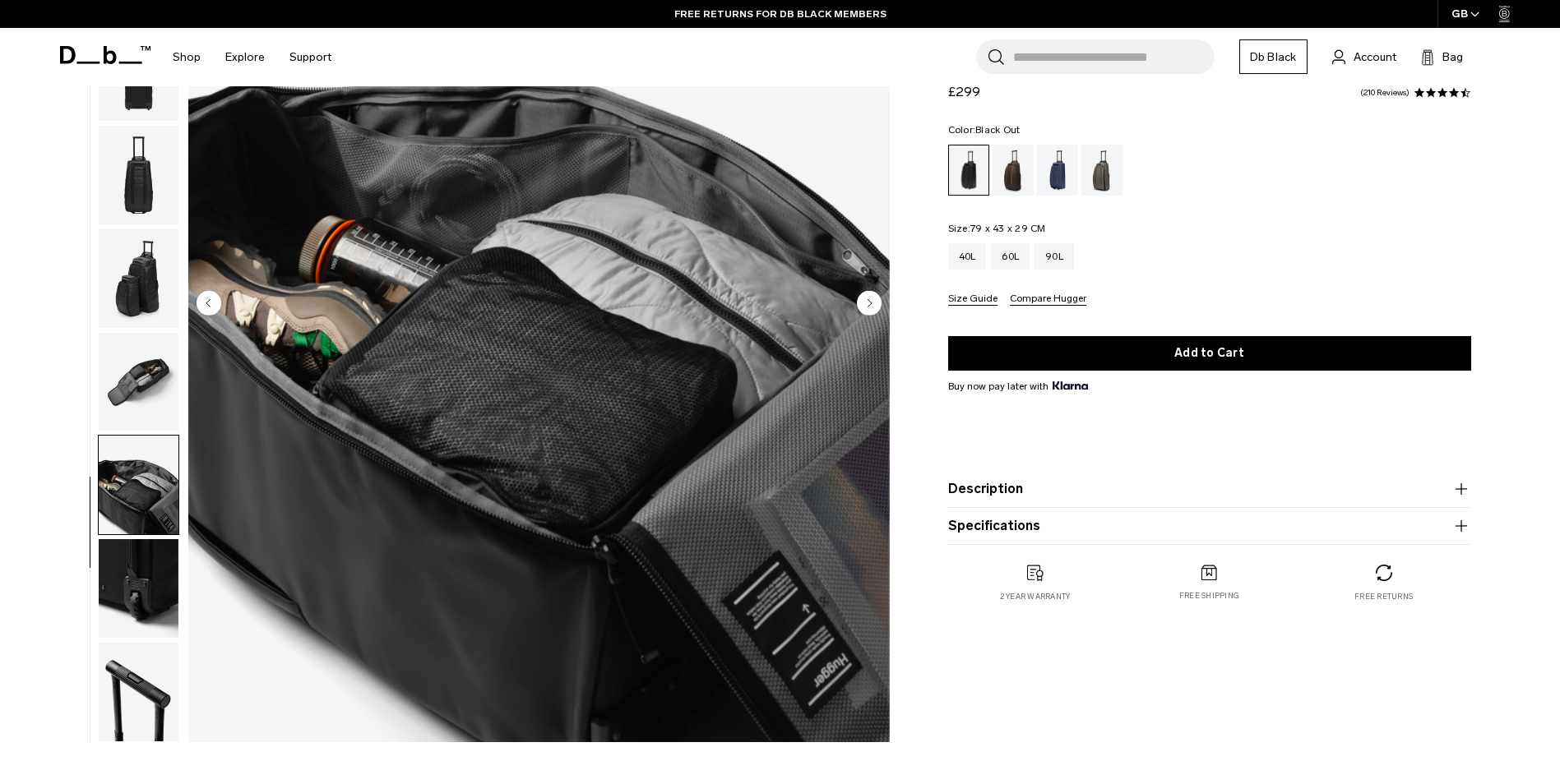
scroll to position [247, 0]
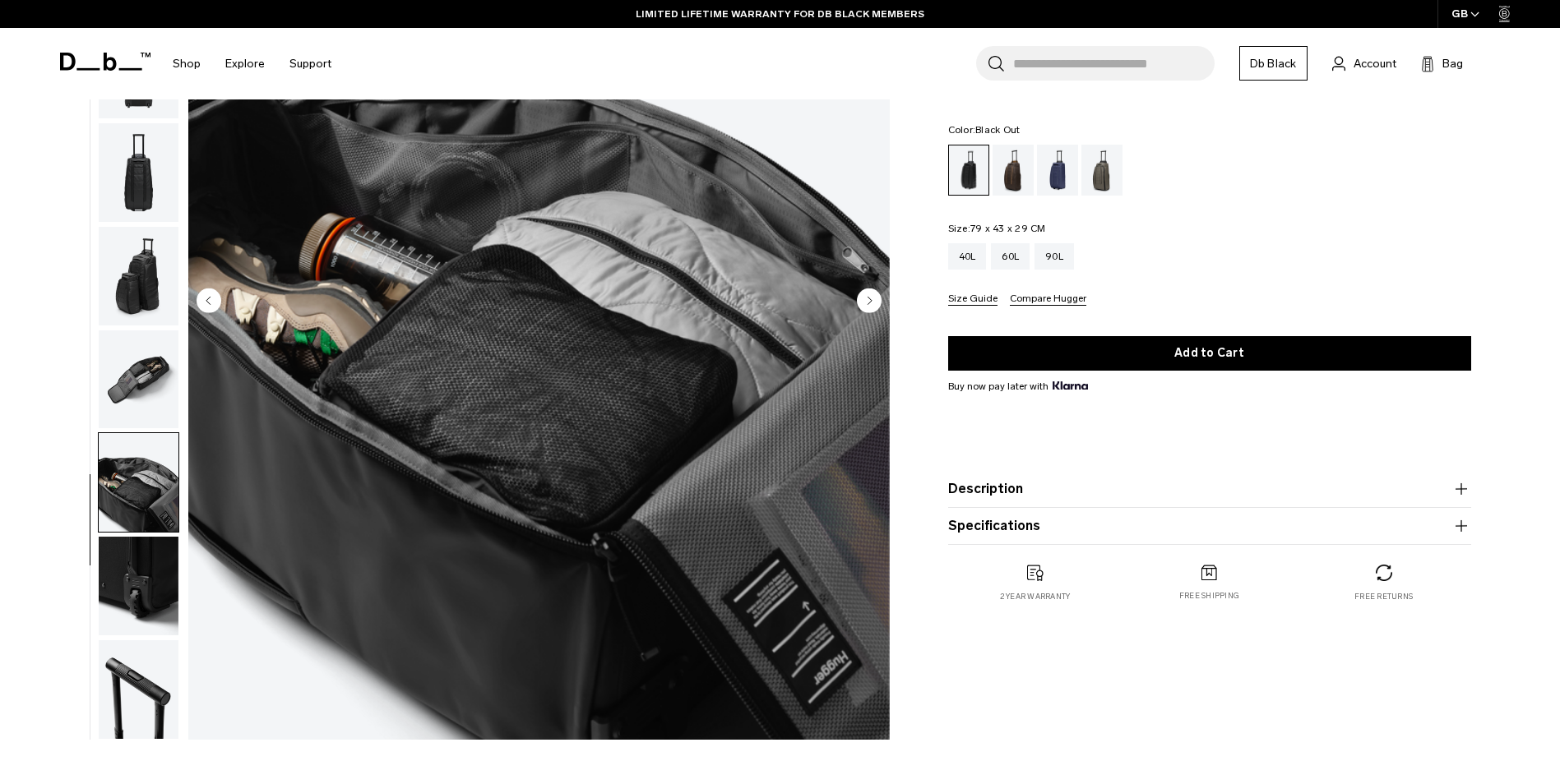
click at [163, 601] on img "button" at bounding box center [138, 586] width 80 height 98
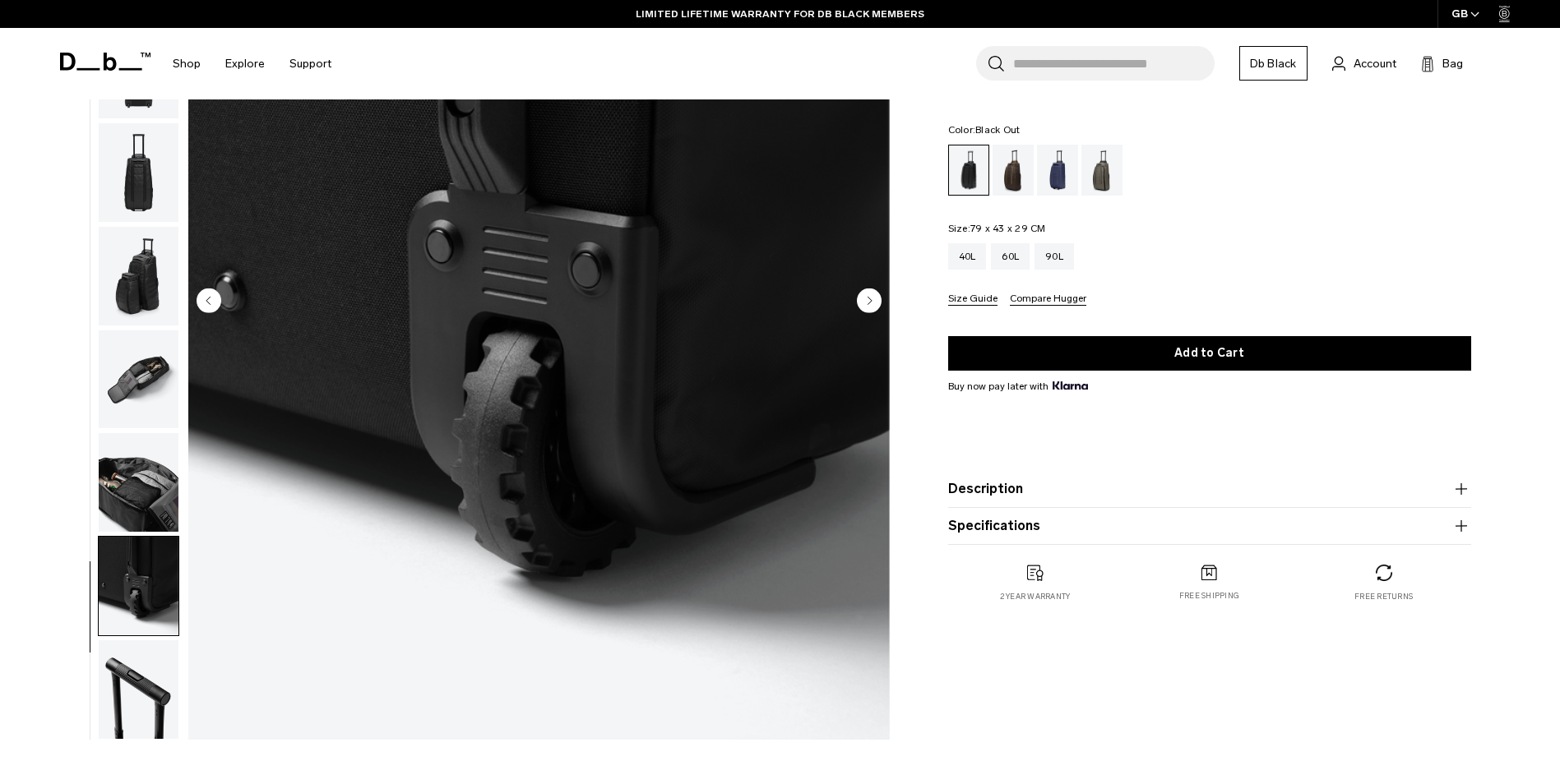
click at [140, 684] on img "button" at bounding box center [138, 689] width 80 height 98
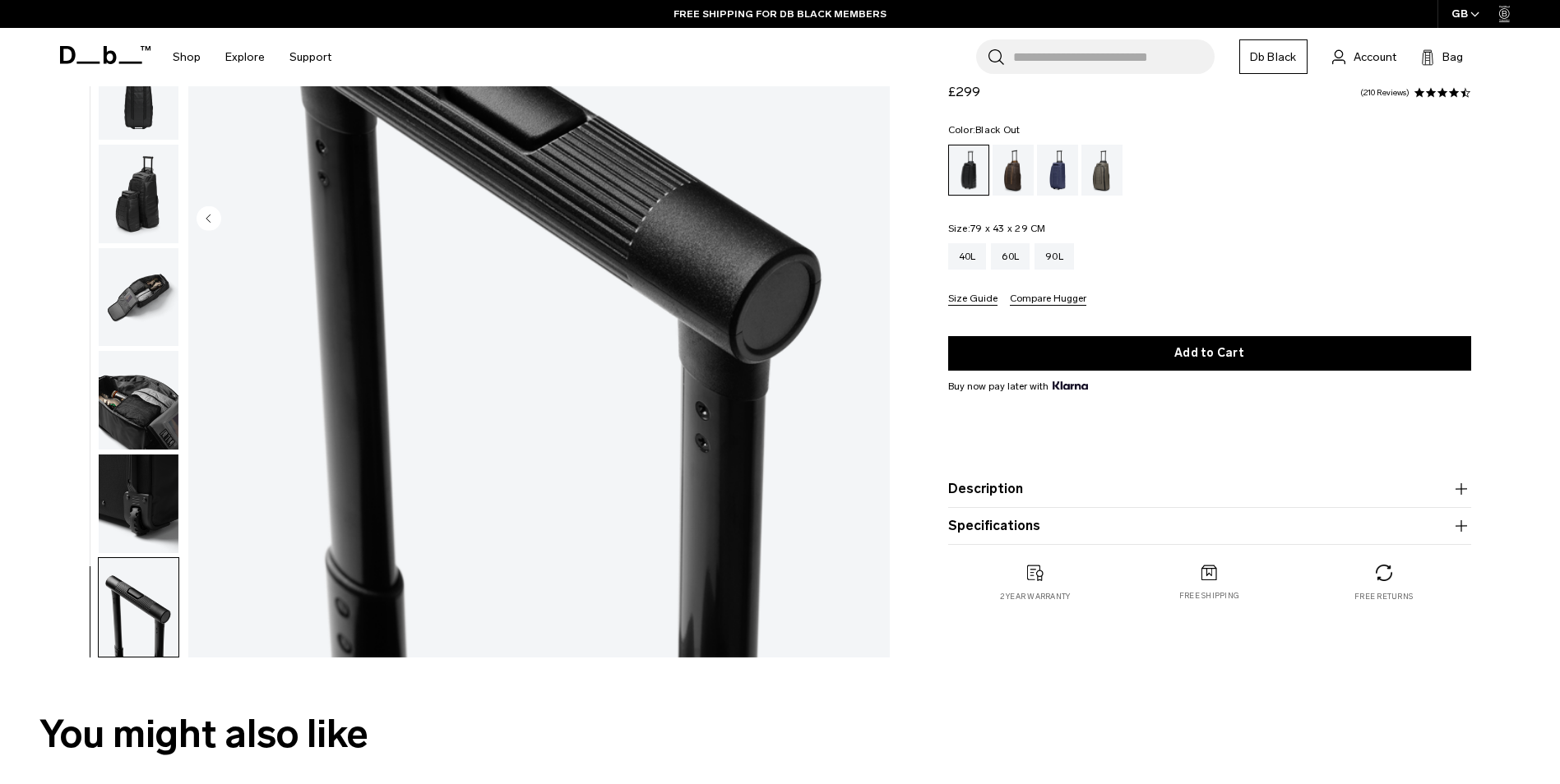
scroll to position [0, 0]
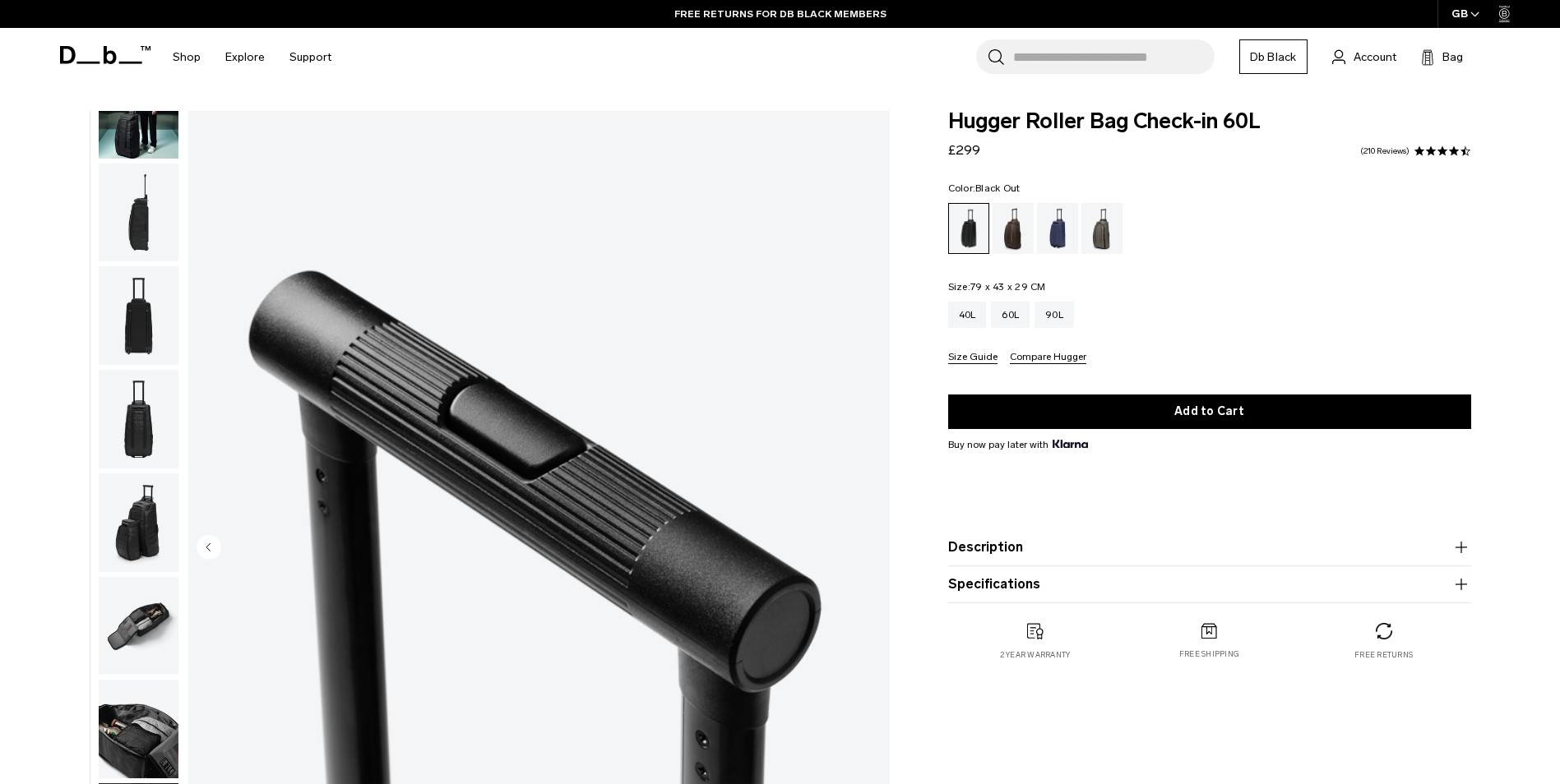
click at [91, 56] on icon at bounding box center [105, 55] width 91 height 18
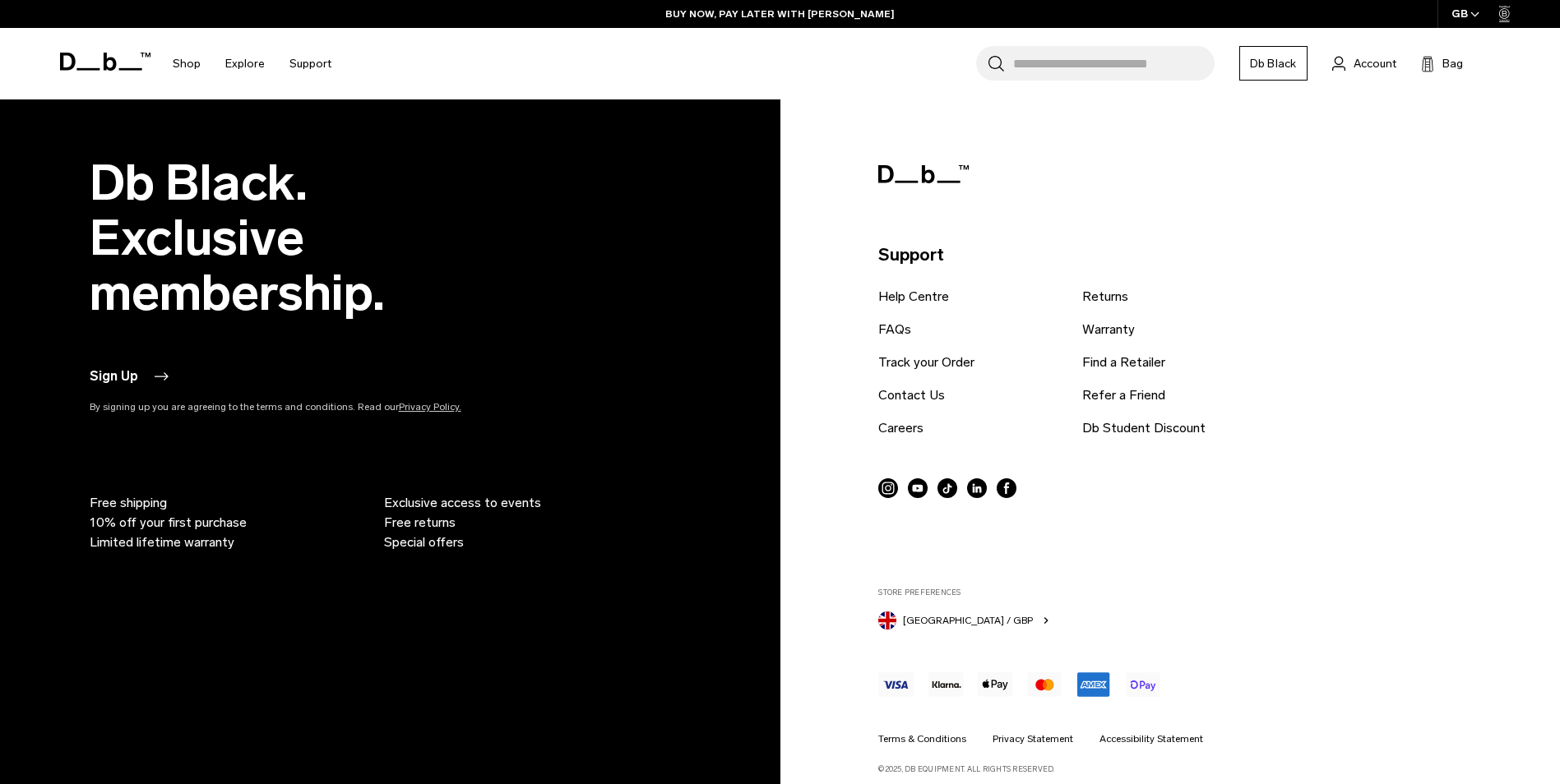
scroll to position [4900, 0]
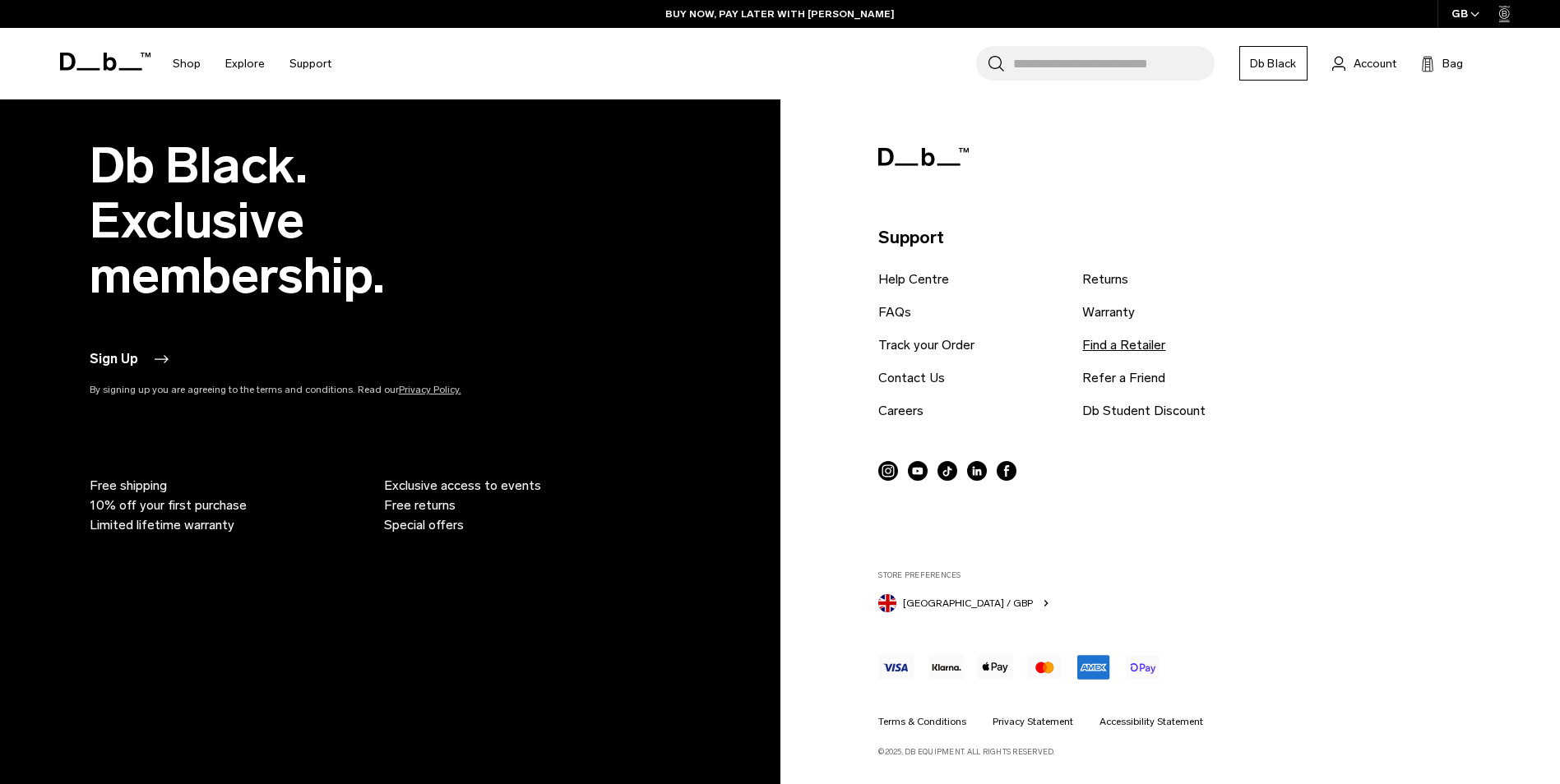
click at [1139, 342] on link "Find a Retailer" at bounding box center [1123, 344] width 83 height 19
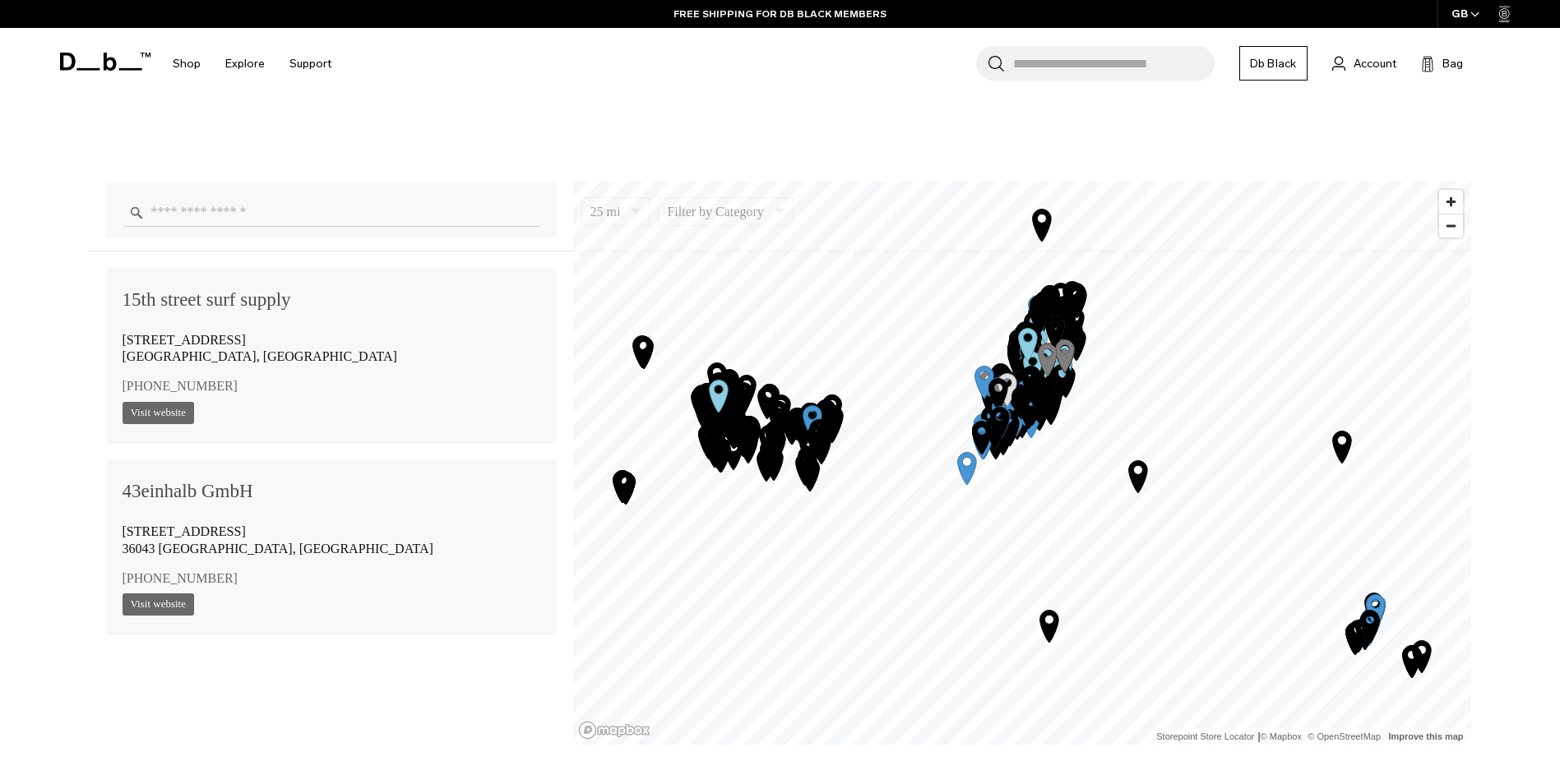
scroll to position [1233, 0]
click at [1449, 202] on span "Zoom in" at bounding box center [1451, 201] width 24 height 24
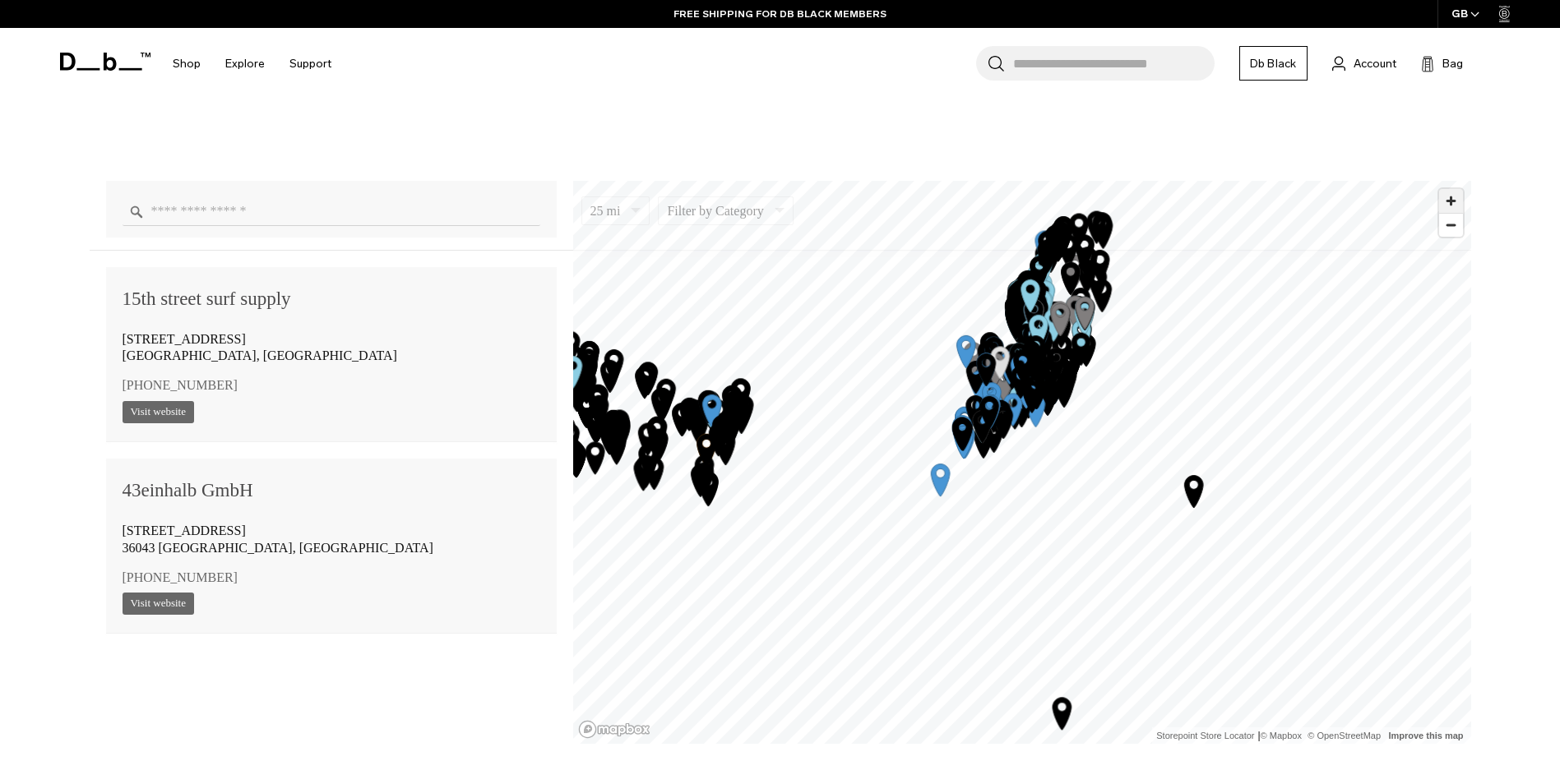
click at [1449, 202] on span "Zoom in" at bounding box center [1451, 201] width 24 height 24
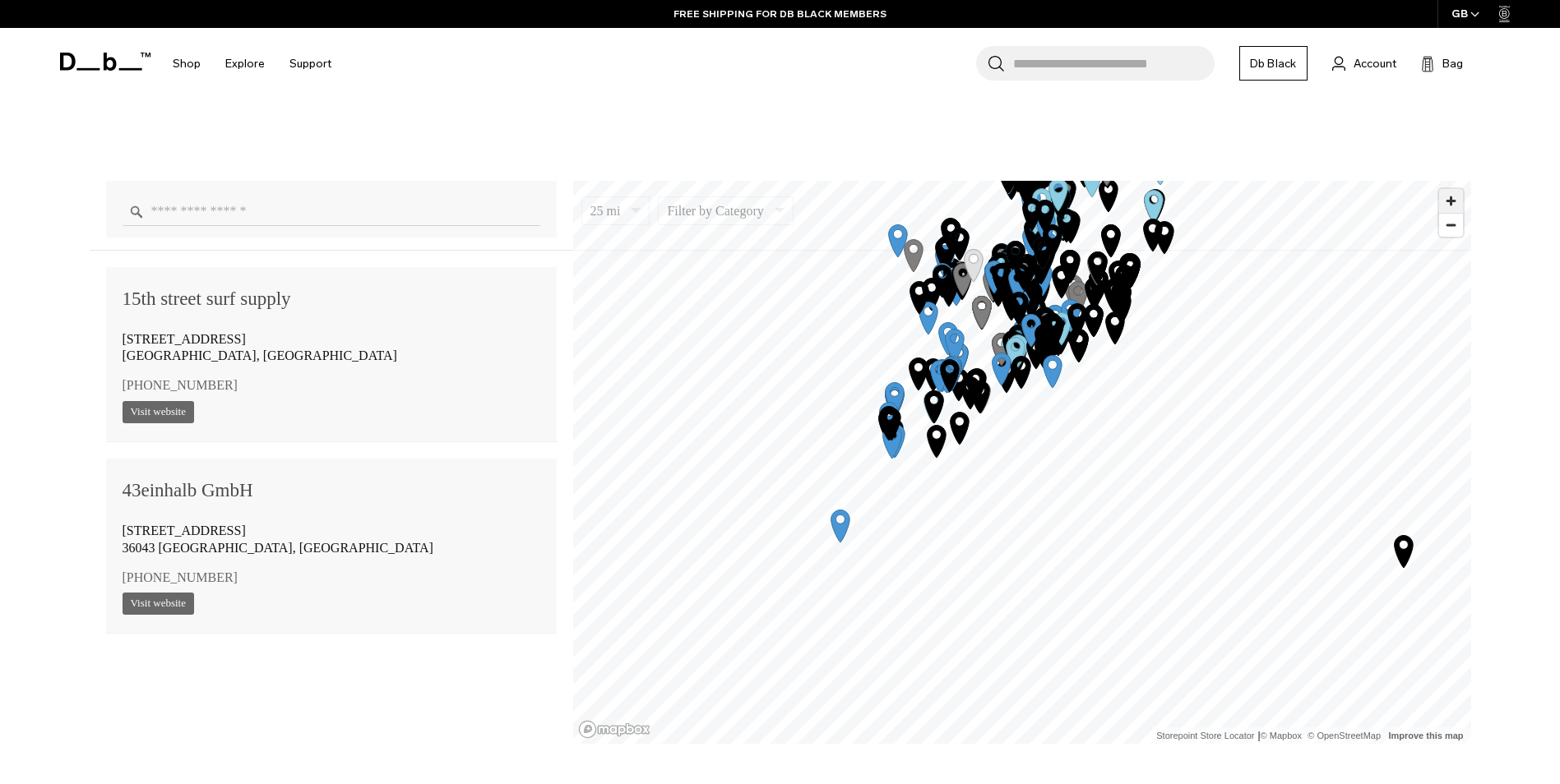
click at [1449, 202] on span "Zoom in" at bounding box center [1451, 201] width 24 height 24
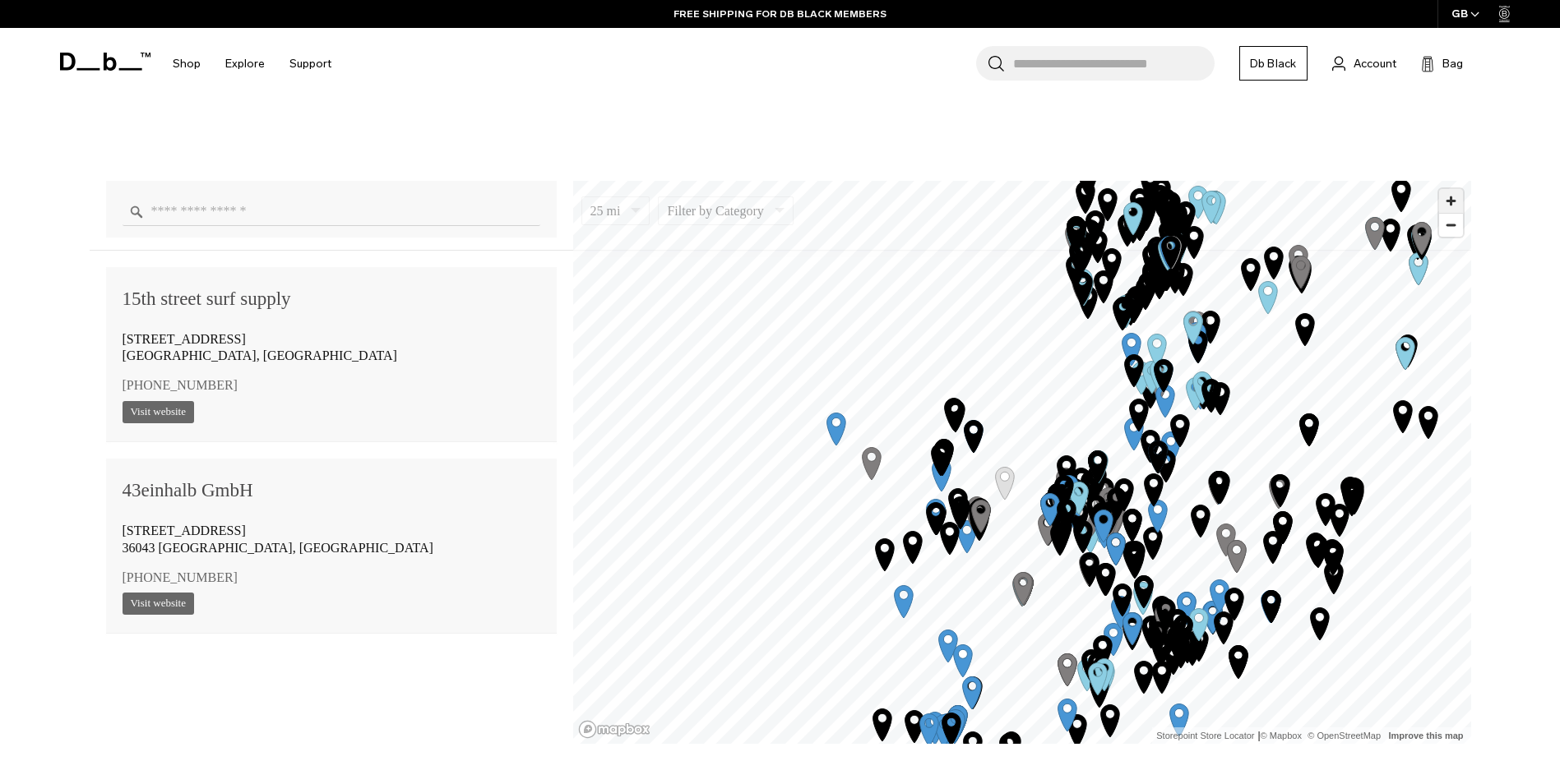
click at [1452, 202] on span "Zoom in" at bounding box center [1451, 201] width 24 height 24
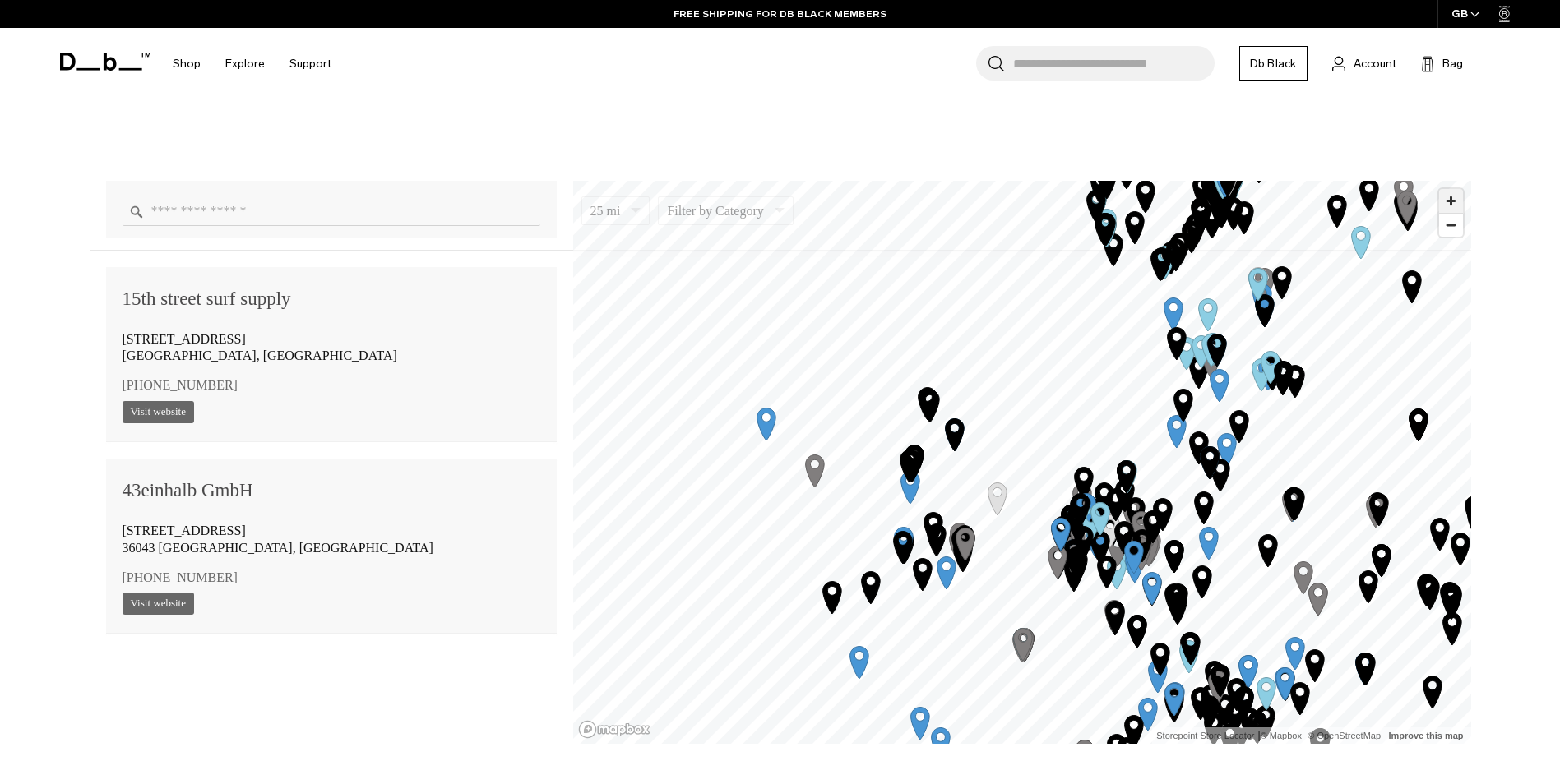
click at [1452, 202] on span "Zoom in" at bounding box center [1451, 201] width 24 height 24
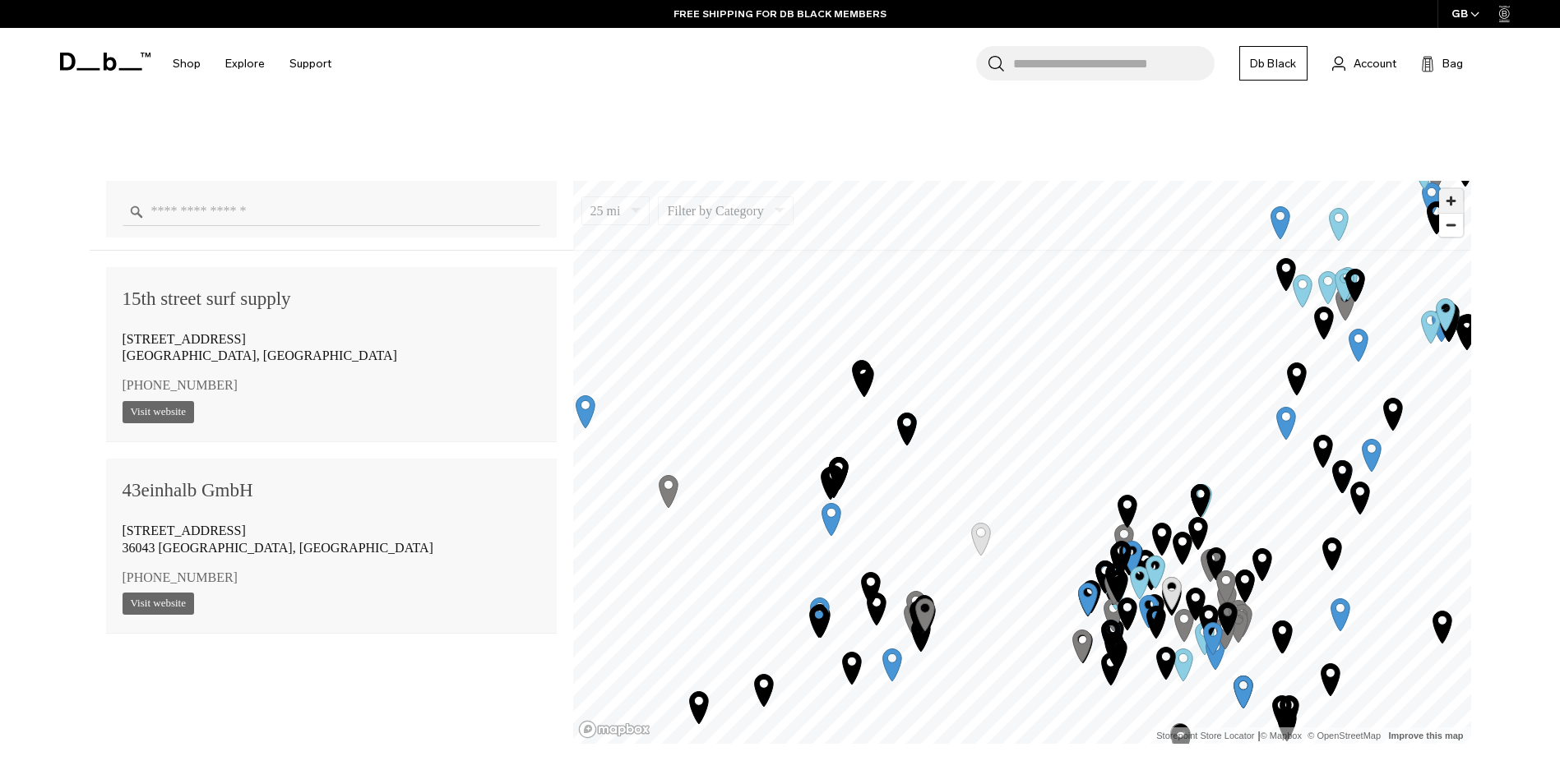
click at [1452, 202] on span "Zoom in" at bounding box center [1451, 201] width 24 height 24
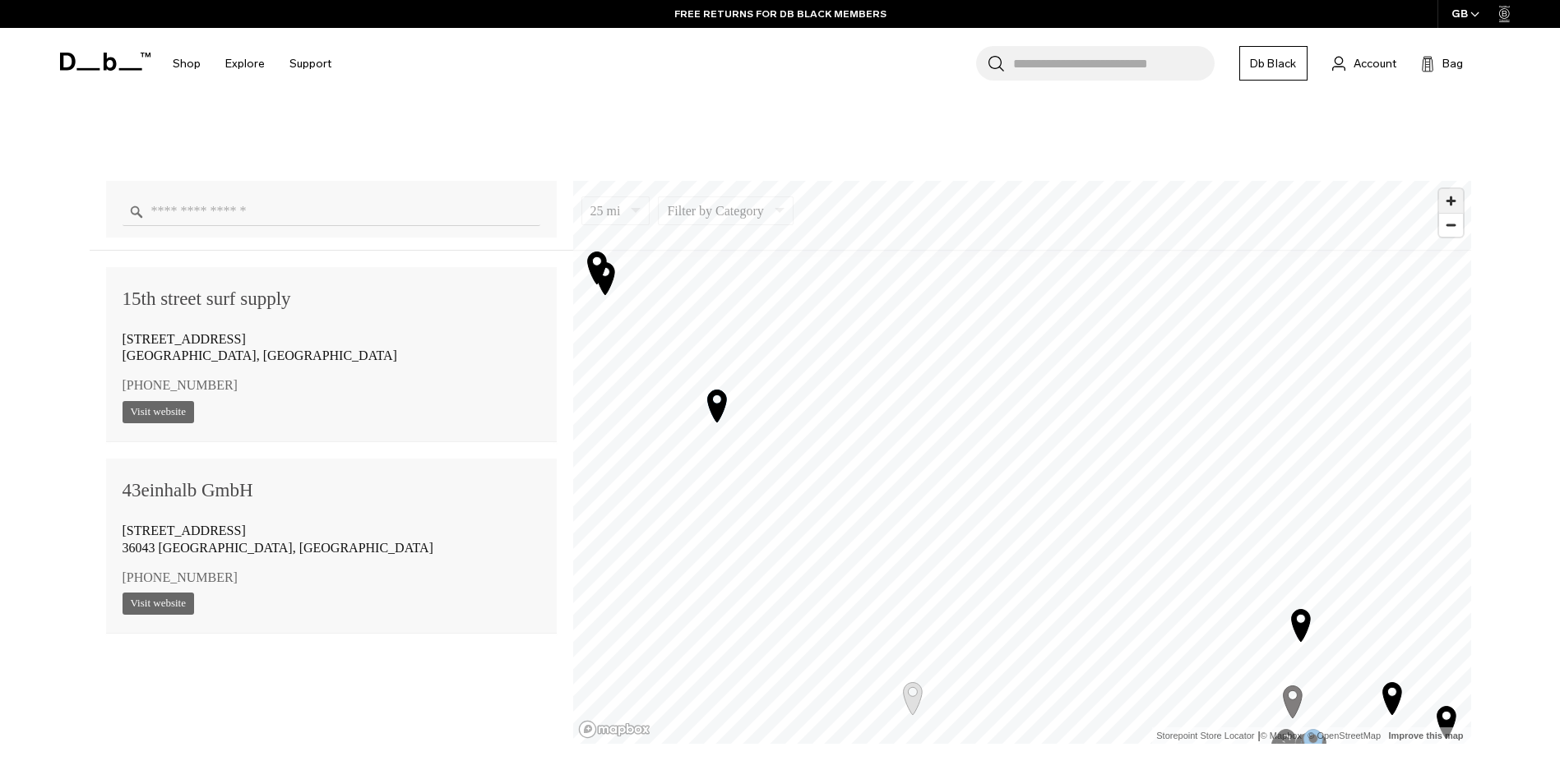
click at [1452, 202] on span "Zoom in" at bounding box center [1451, 201] width 24 height 24
click at [971, 398] on icon "Map marker" at bounding box center [973, 398] width 19 height 32
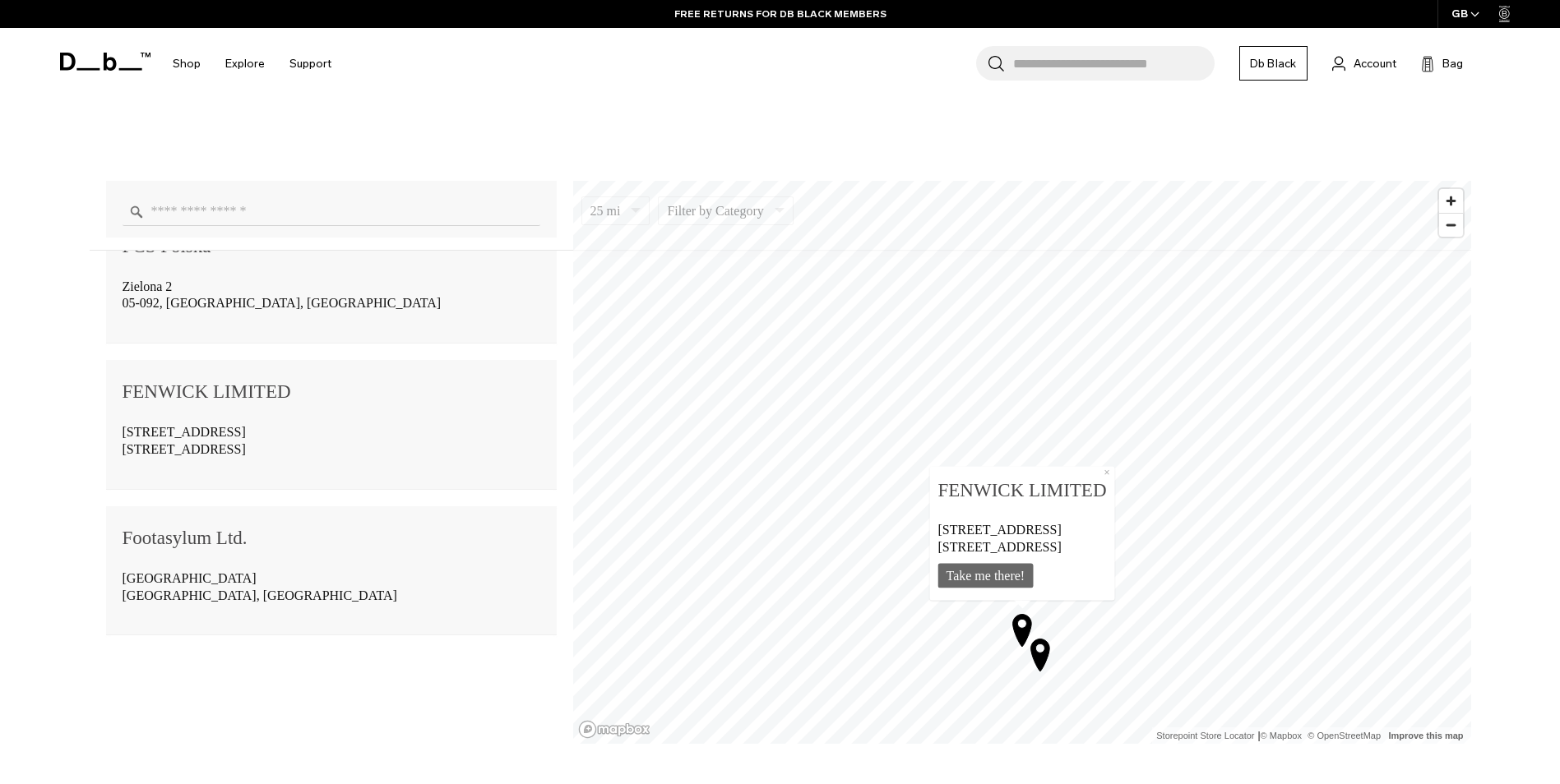
click at [1042, 649] on icon "Map marker" at bounding box center [1039, 654] width 41 height 41
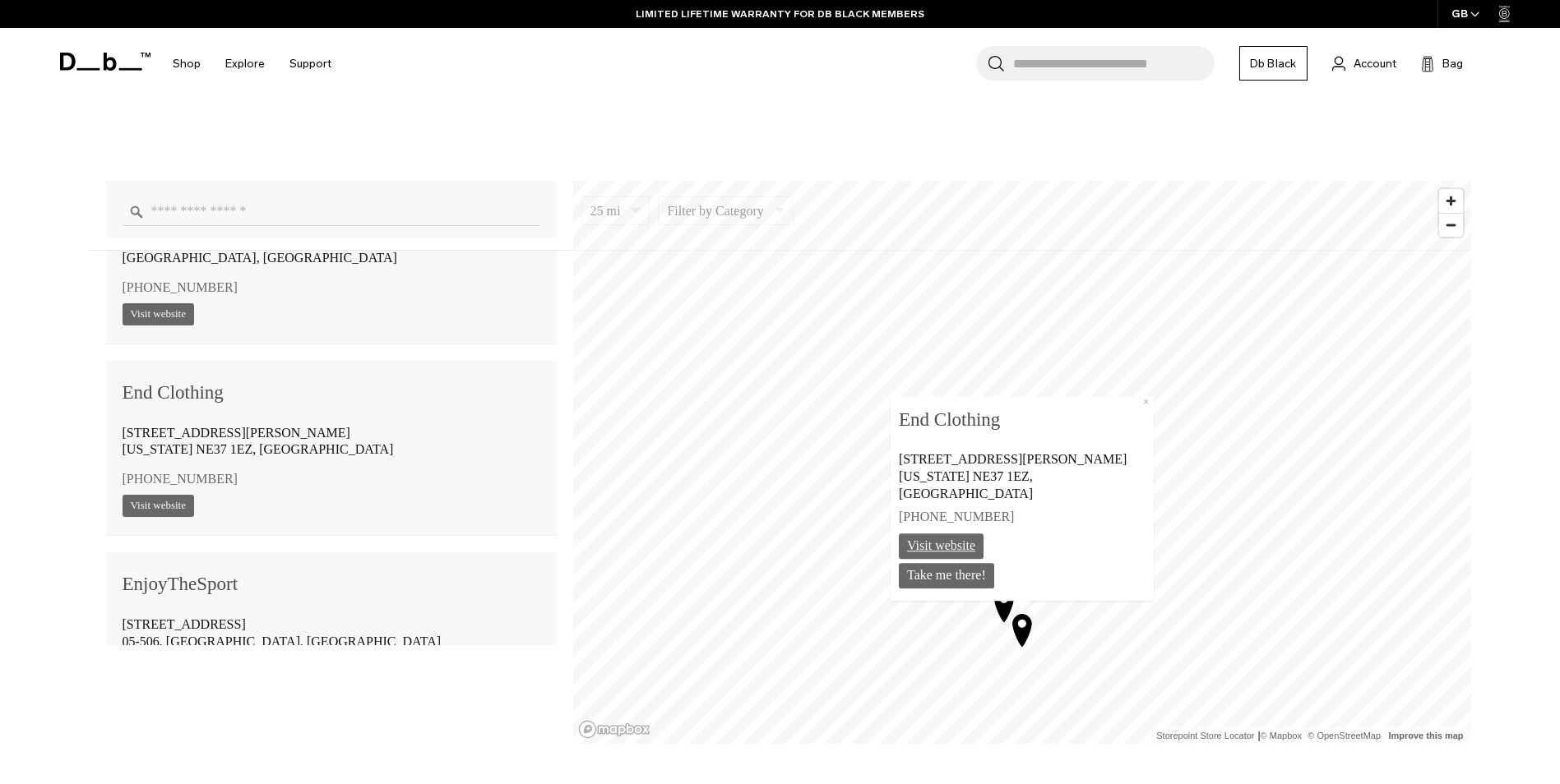
click at [983, 551] on link "Visit website" at bounding box center [941, 546] width 84 height 26
